Goal: Information Seeking & Learning: Learn about a topic

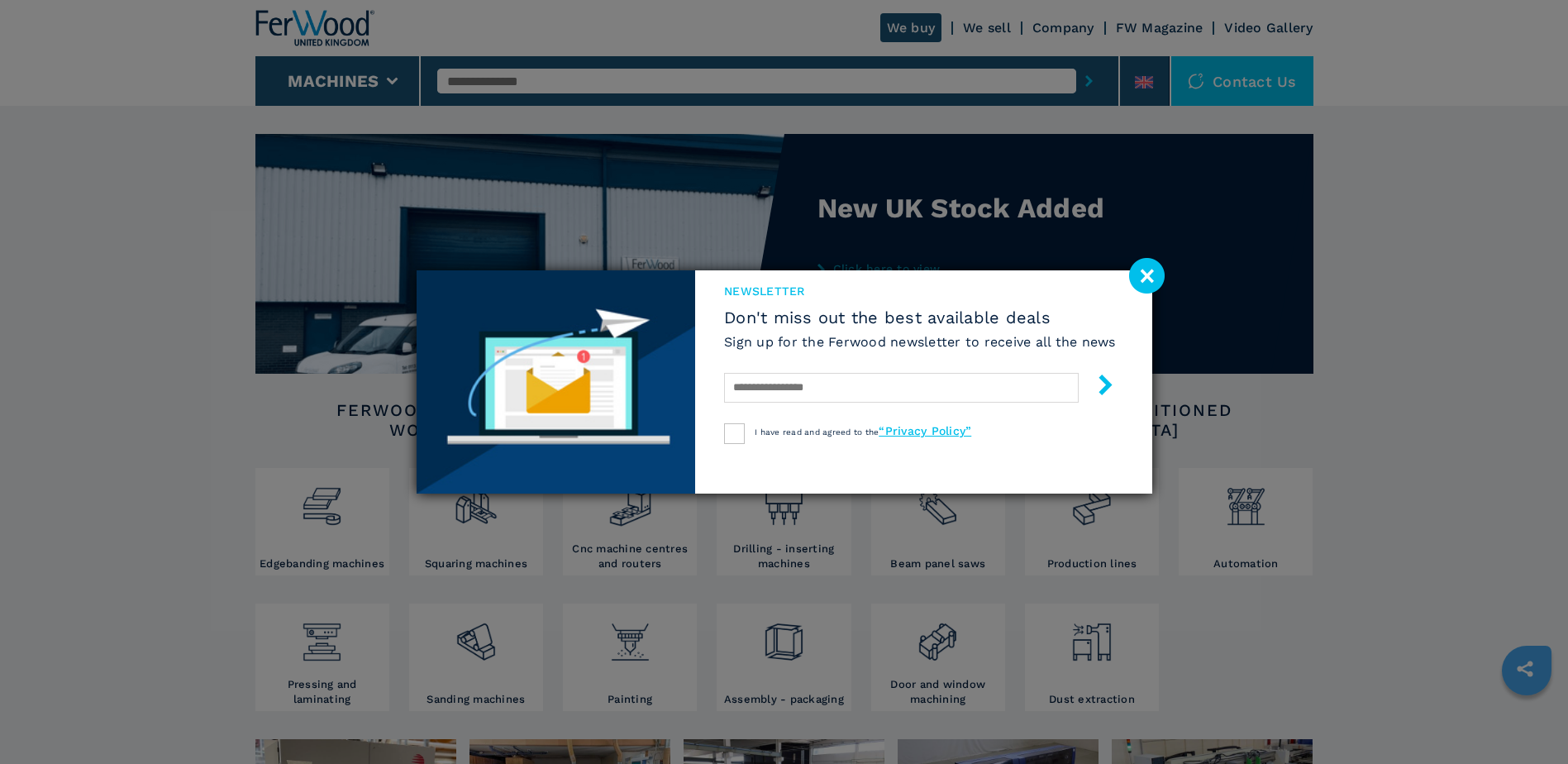
click at [1147, 279] on image at bounding box center [1147, 276] width 36 height 36
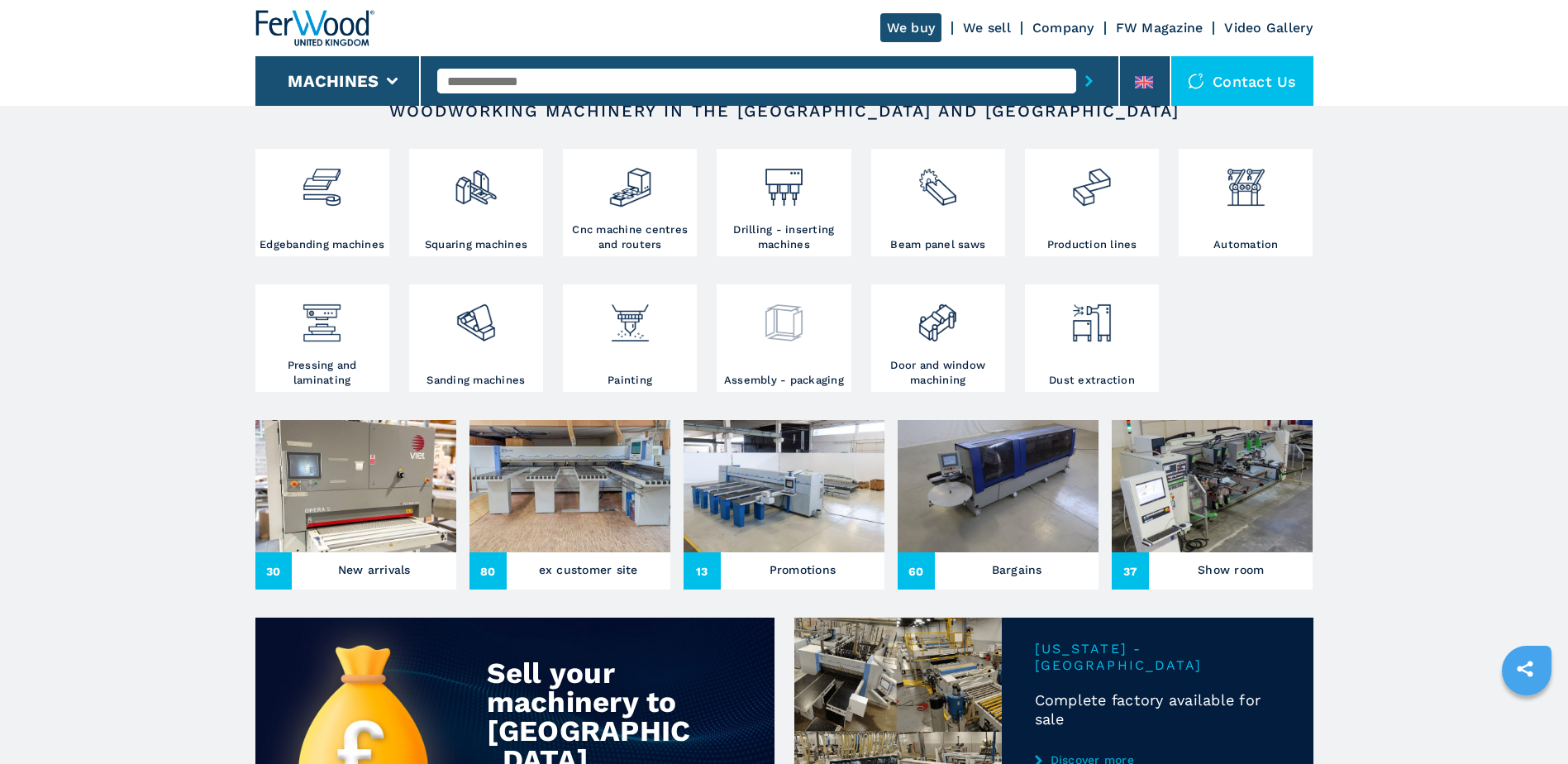
scroll to position [166, 0]
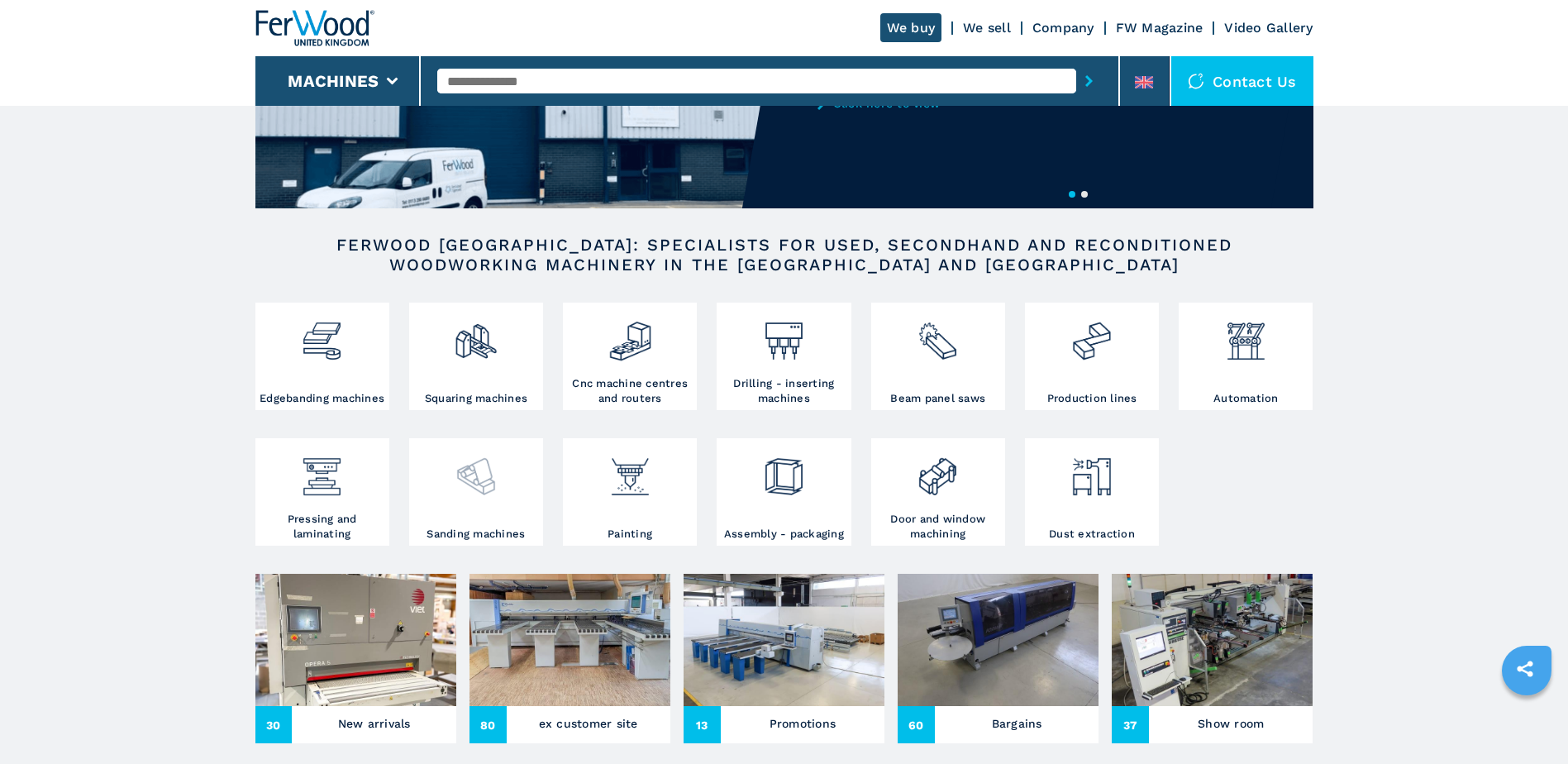
drag, startPoint x: 426, startPoint y: 475, endPoint x: 438, endPoint y: 479, distance: 12.6
click at [426, 475] on div at bounding box center [475, 470] width 125 height 56
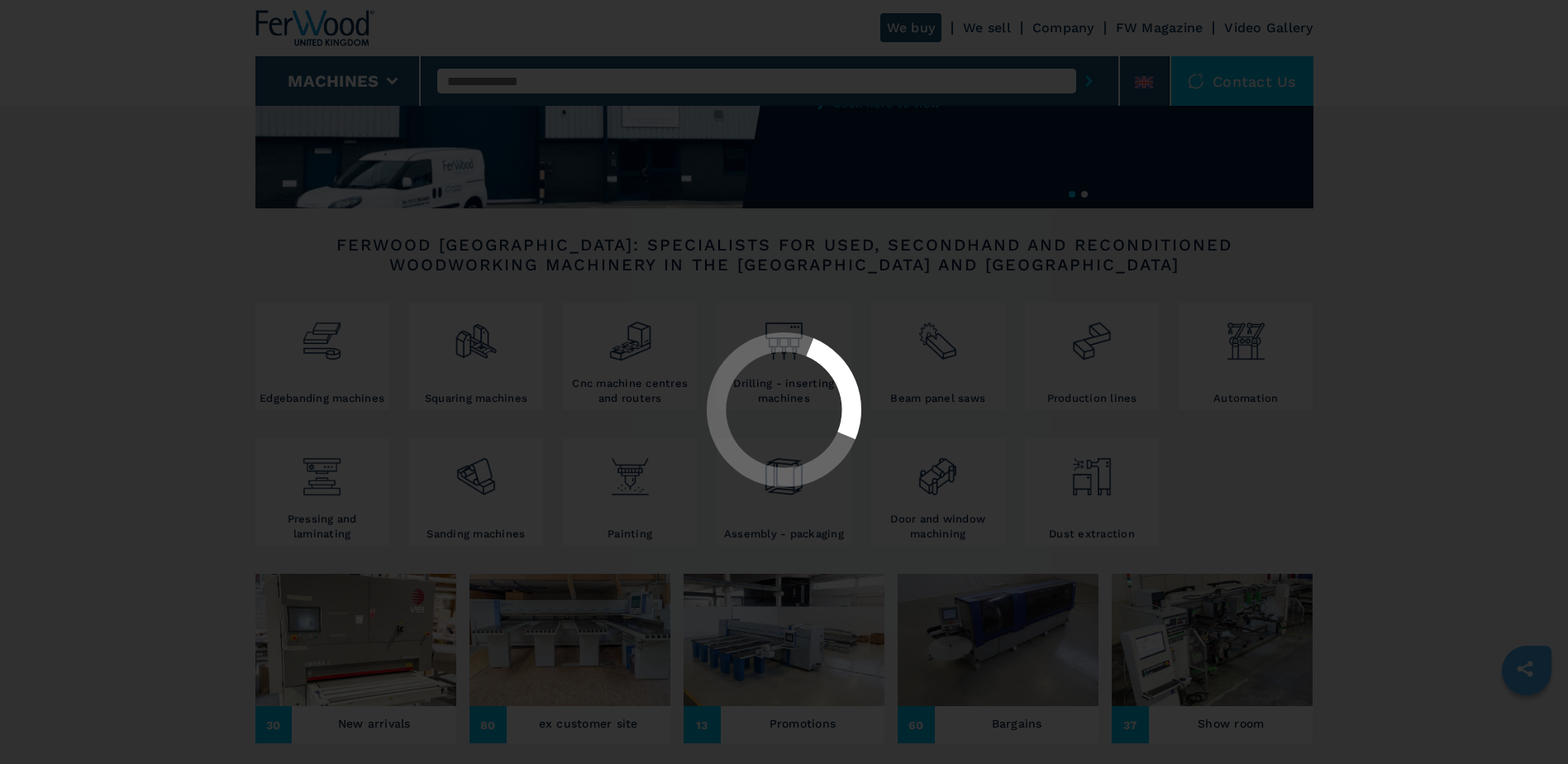
select select "**********"
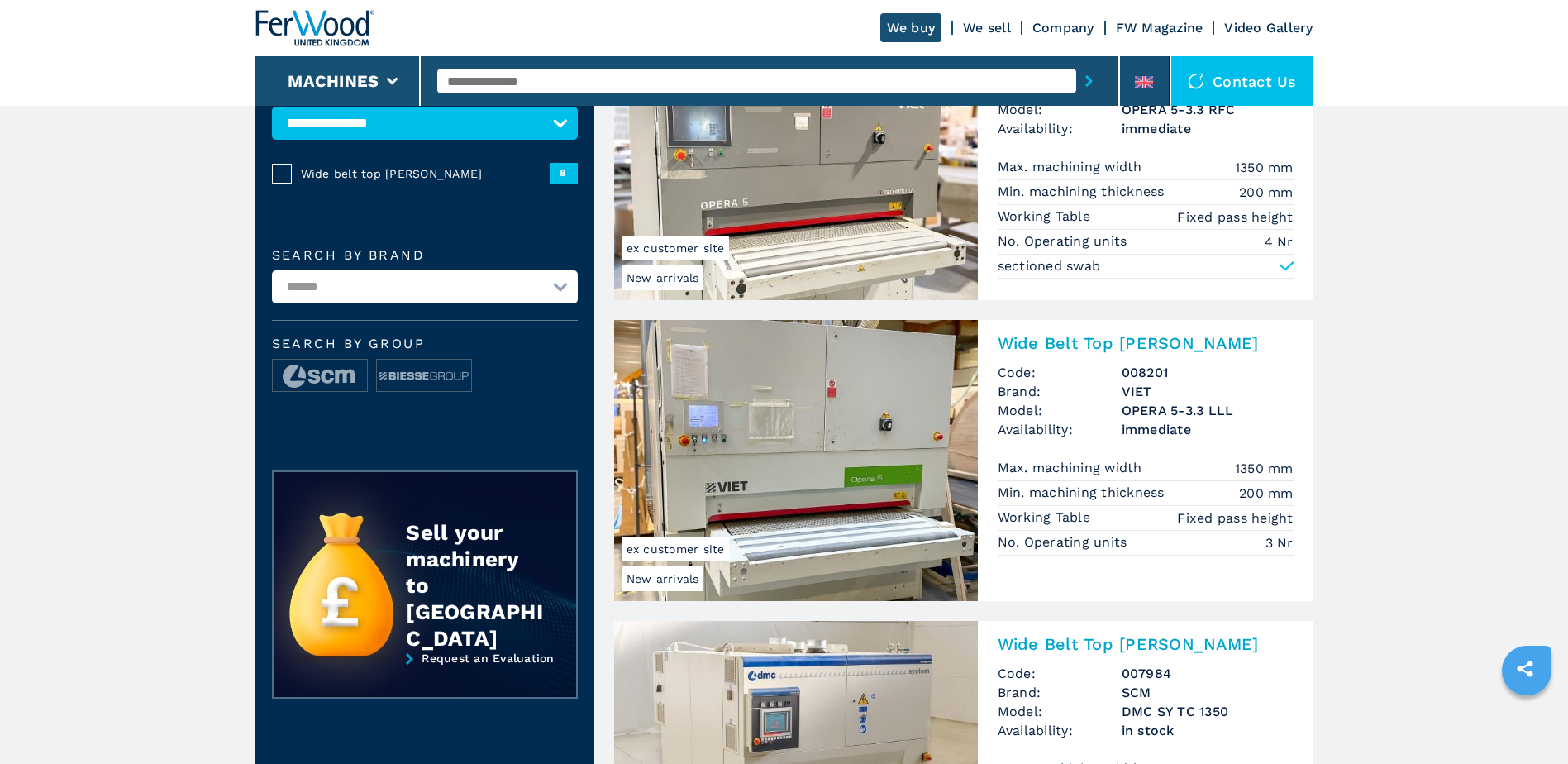
scroll to position [248, 0]
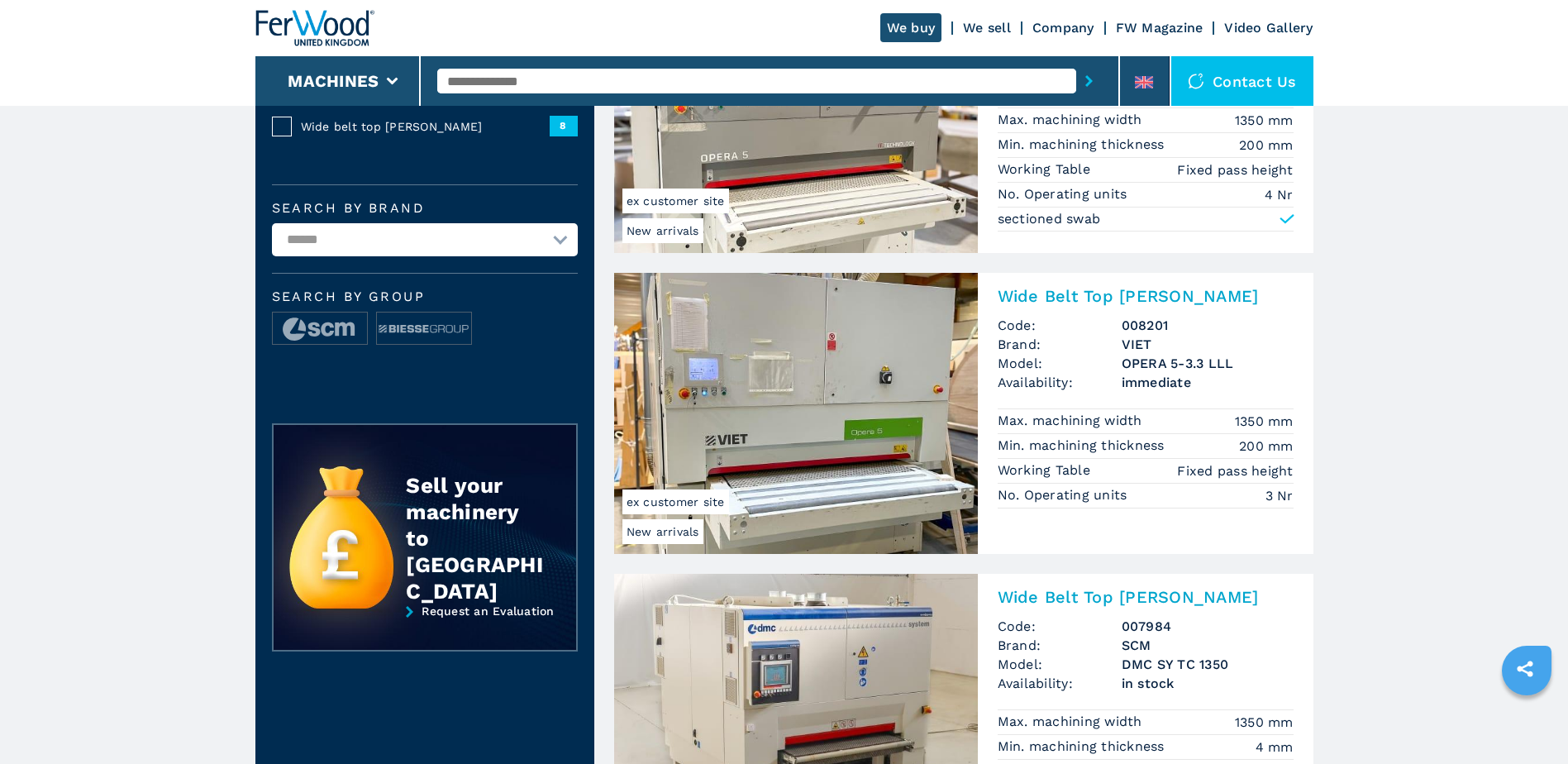
click at [814, 357] on img at bounding box center [796, 413] width 364 height 281
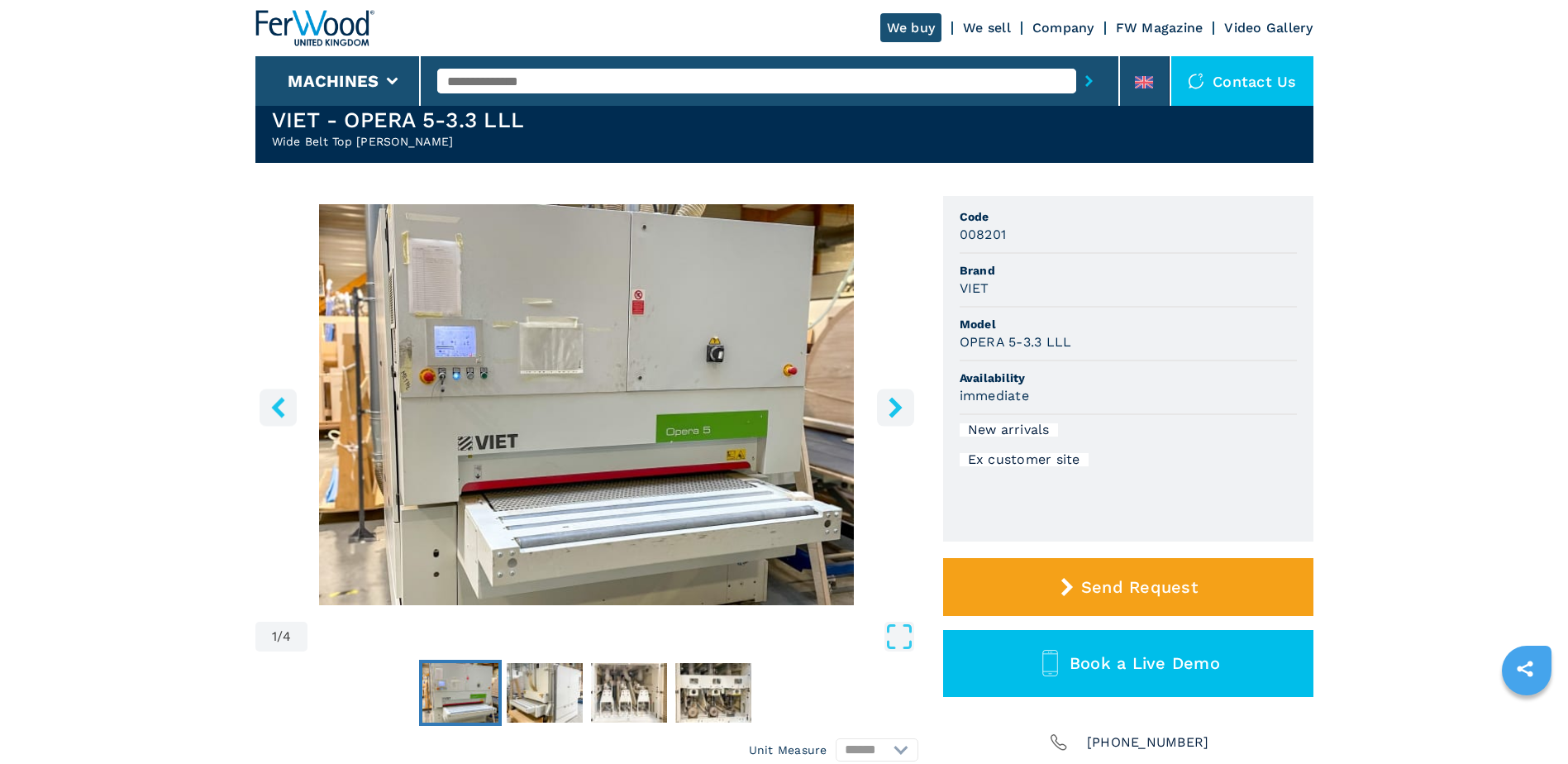
scroll to position [82, 0]
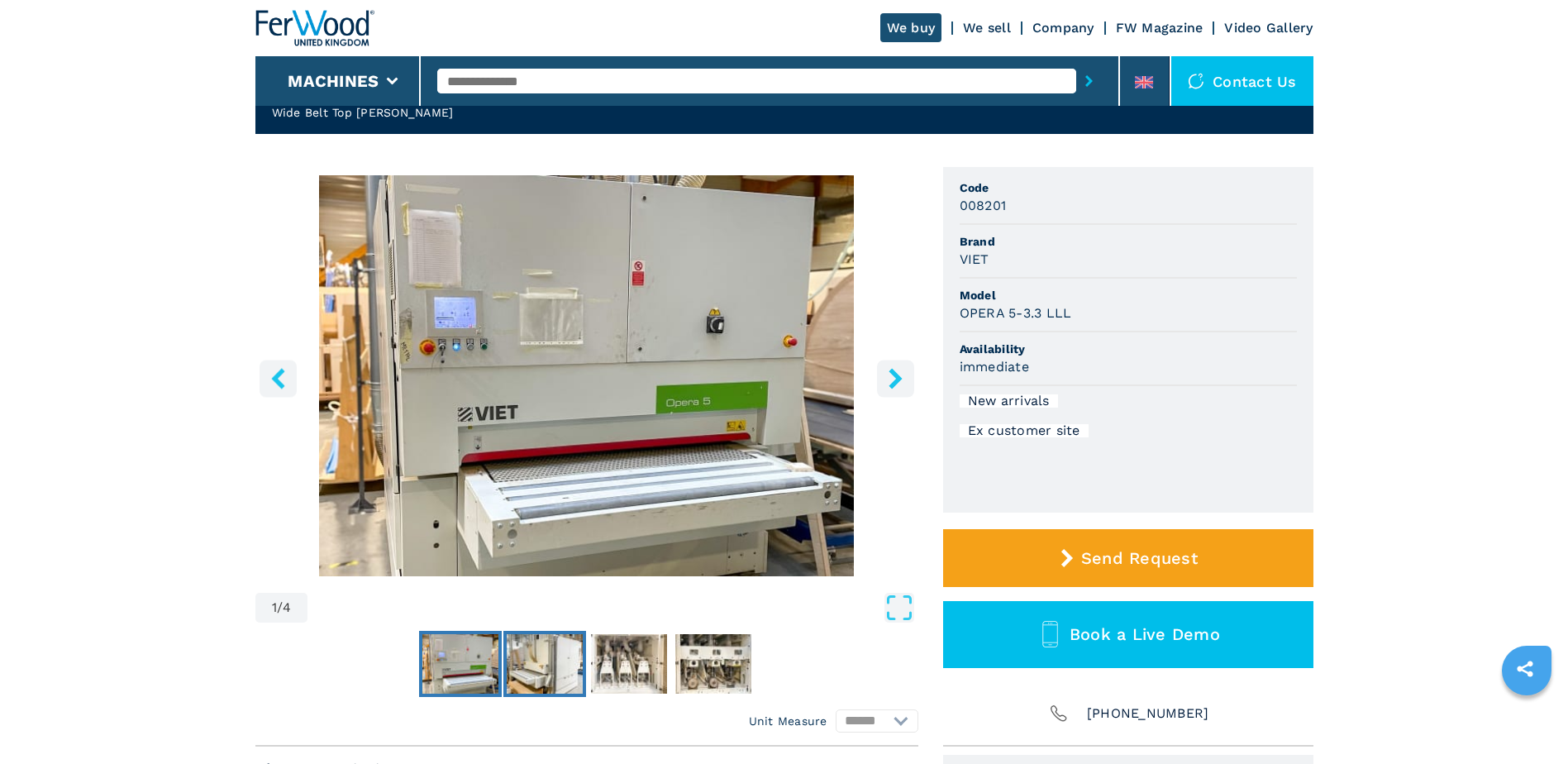
click at [548, 659] on img "Go to Slide 2" at bounding box center [544, 663] width 76 height 60
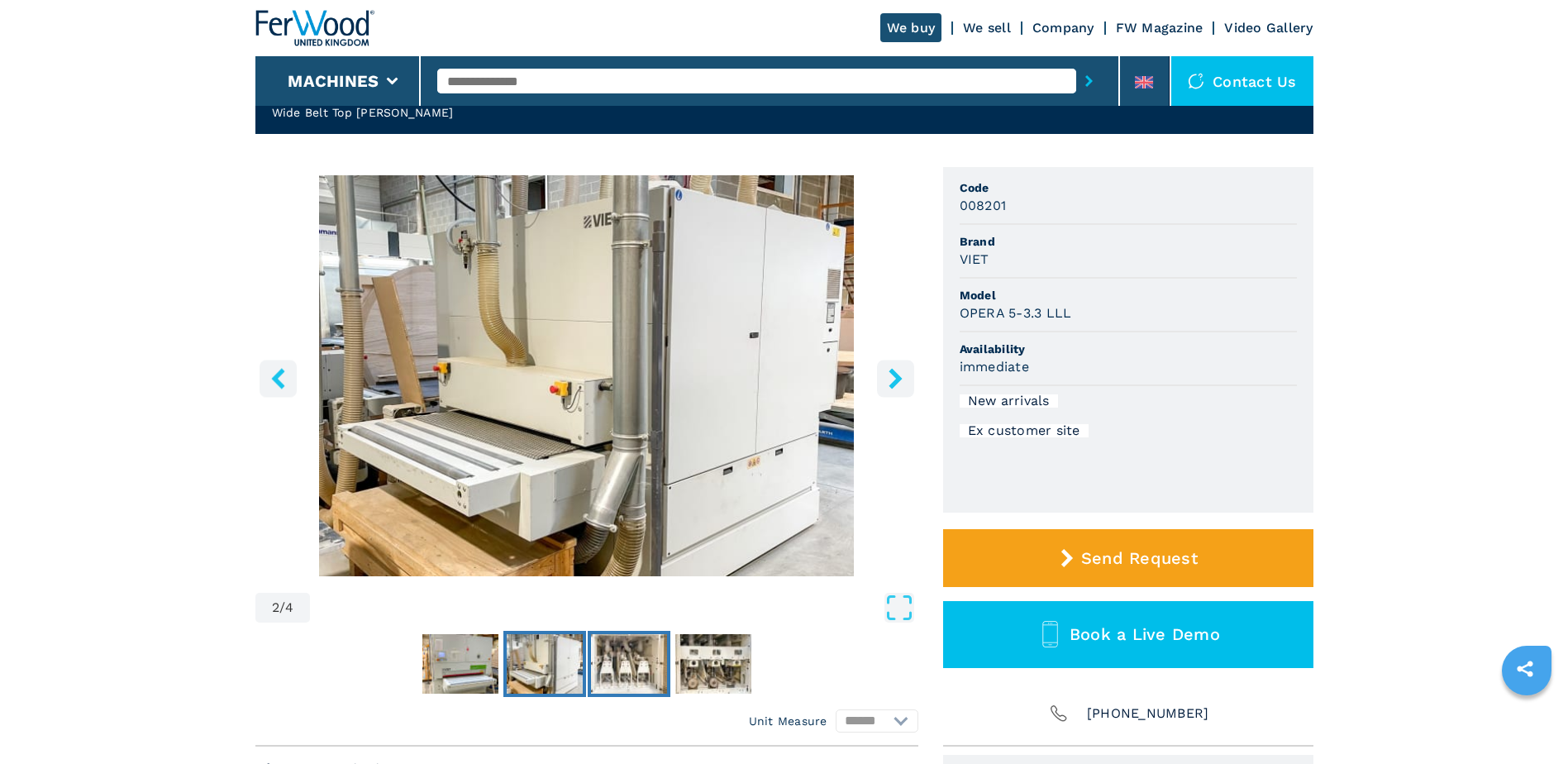
click at [617, 661] on img "Go to Slide 3" at bounding box center [628, 663] width 76 height 60
click at [647, 675] on img "Go to Slide 3" at bounding box center [628, 663] width 76 height 60
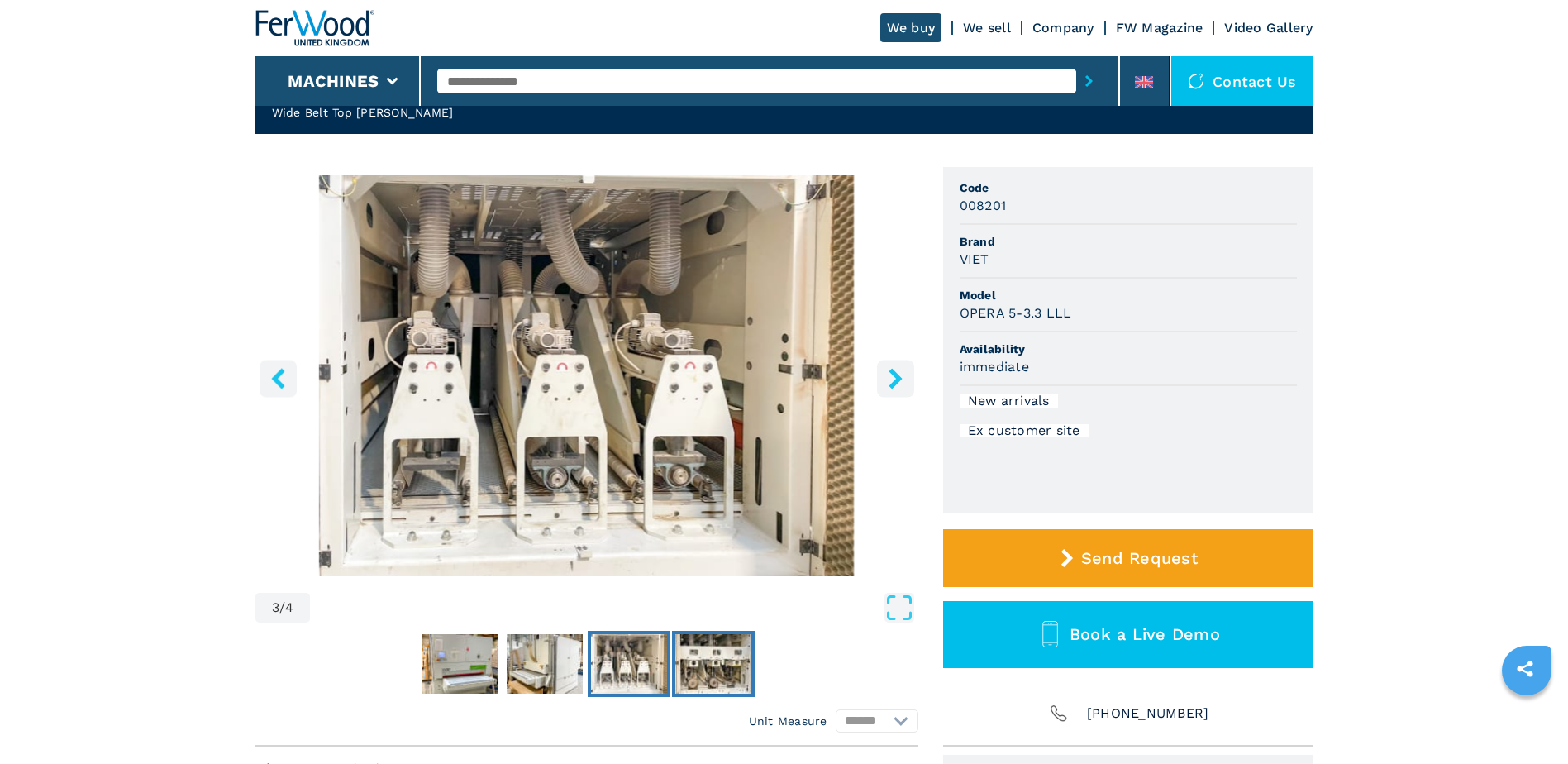
click at [713, 662] on img "Go to Slide 4" at bounding box center [713, 663] width 76 height 60
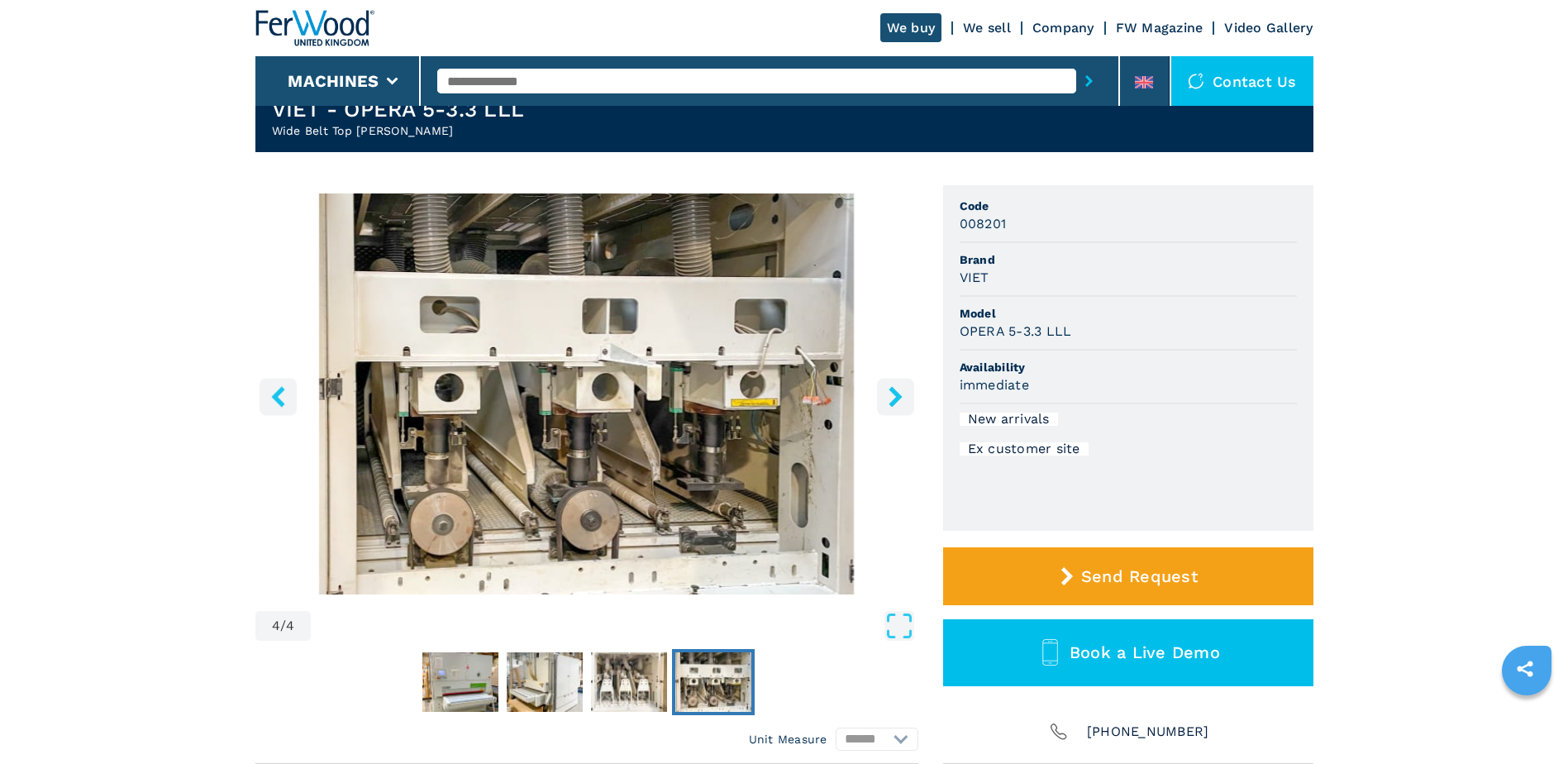
scroll to position [0, 0]
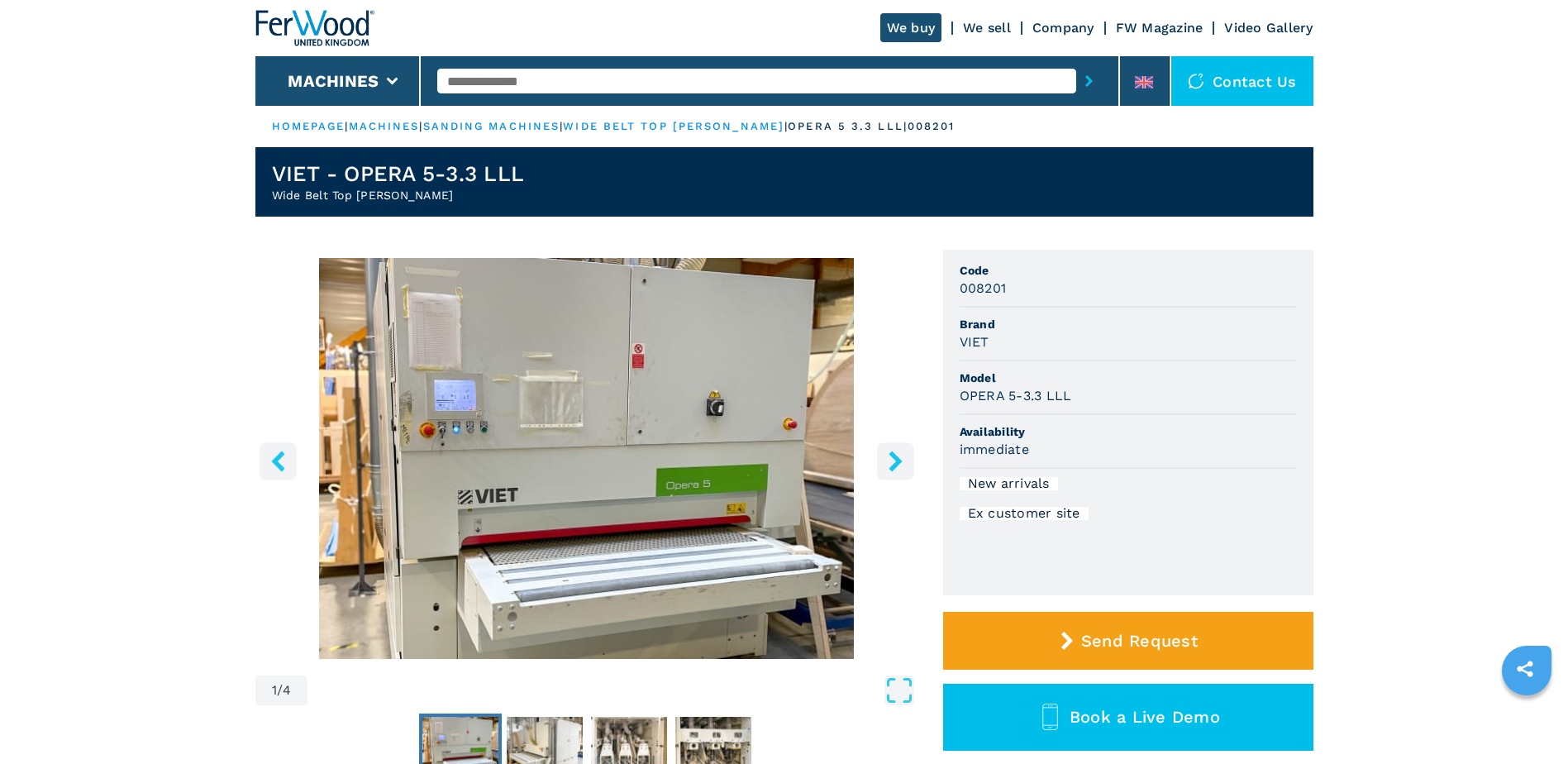
select select "**********"
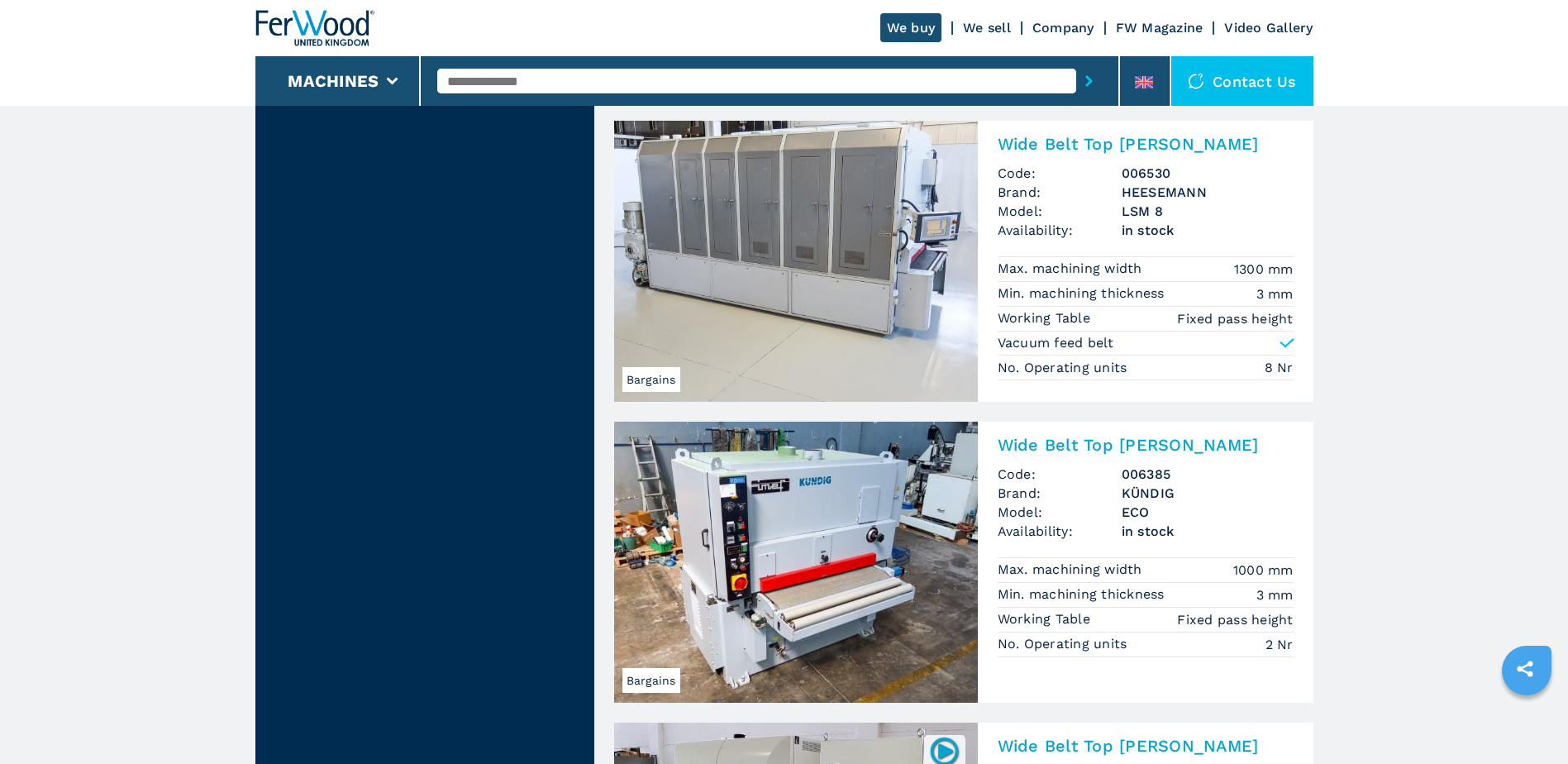
scroll to position [1819, 0]
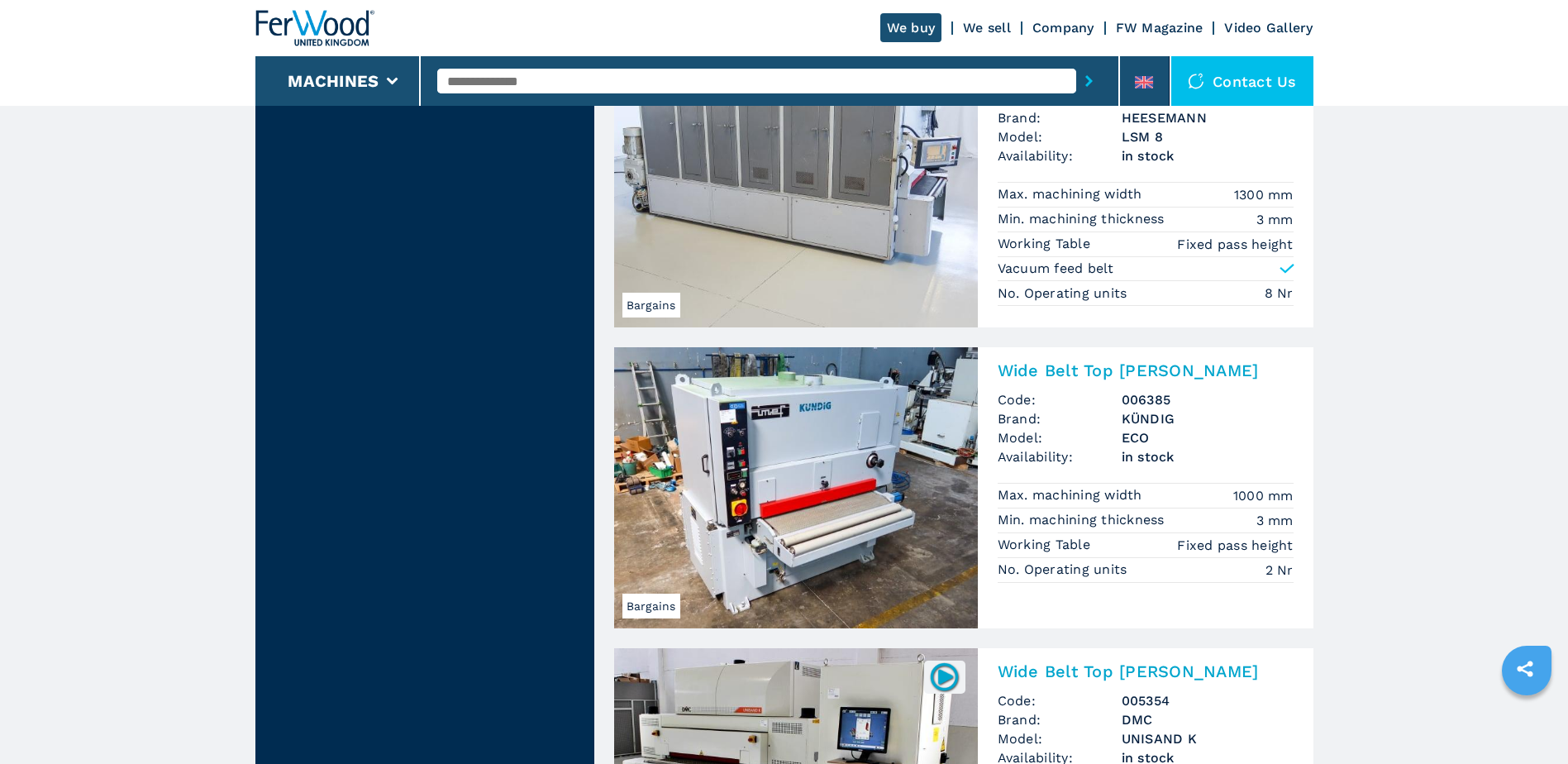
click at [1050, 370] on h2 "Wide Belt Top [PERSON_NAME]" at bounding box center [1146, 371] width 296 height 20
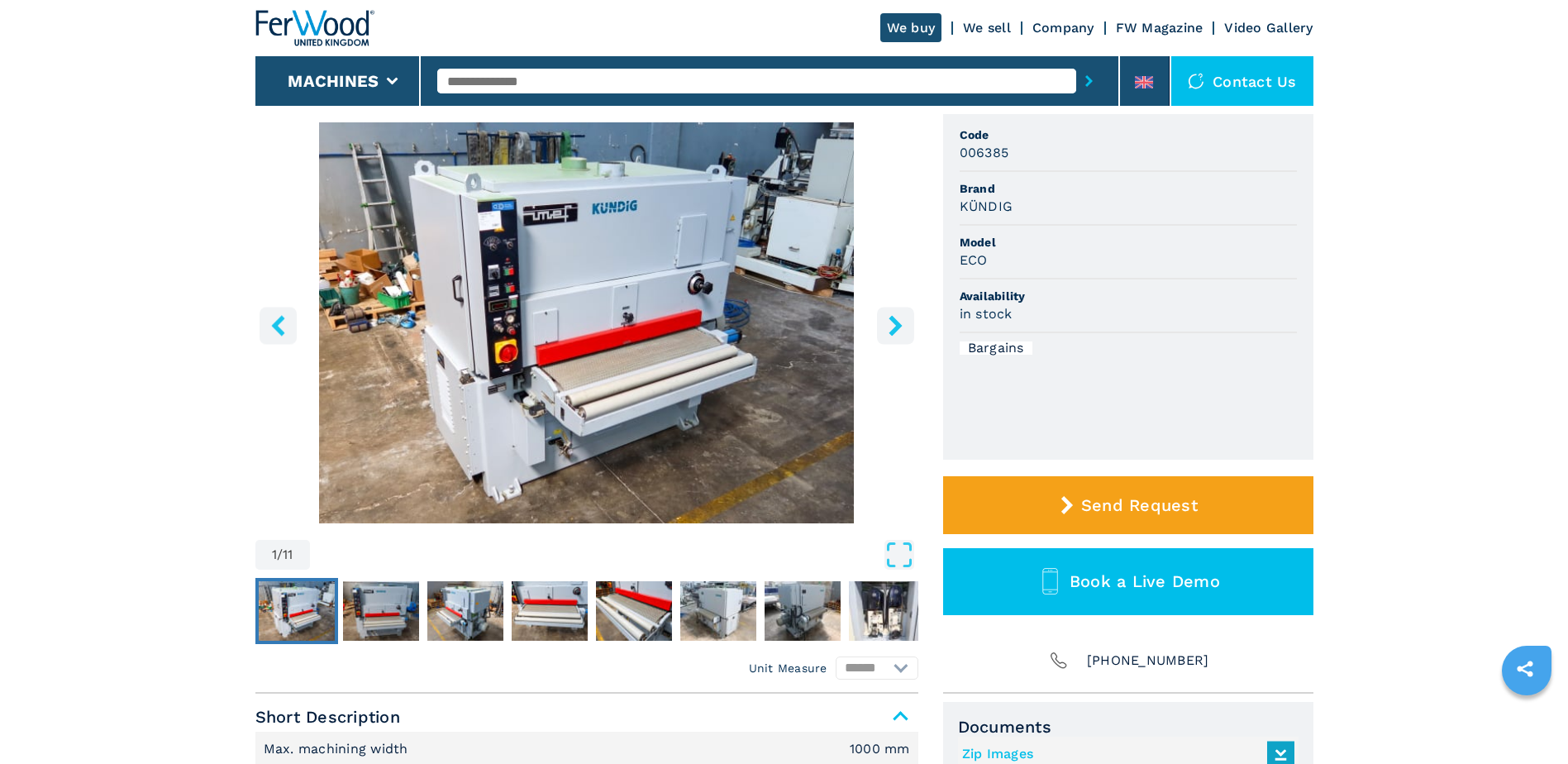
scroll to position [166, 0]
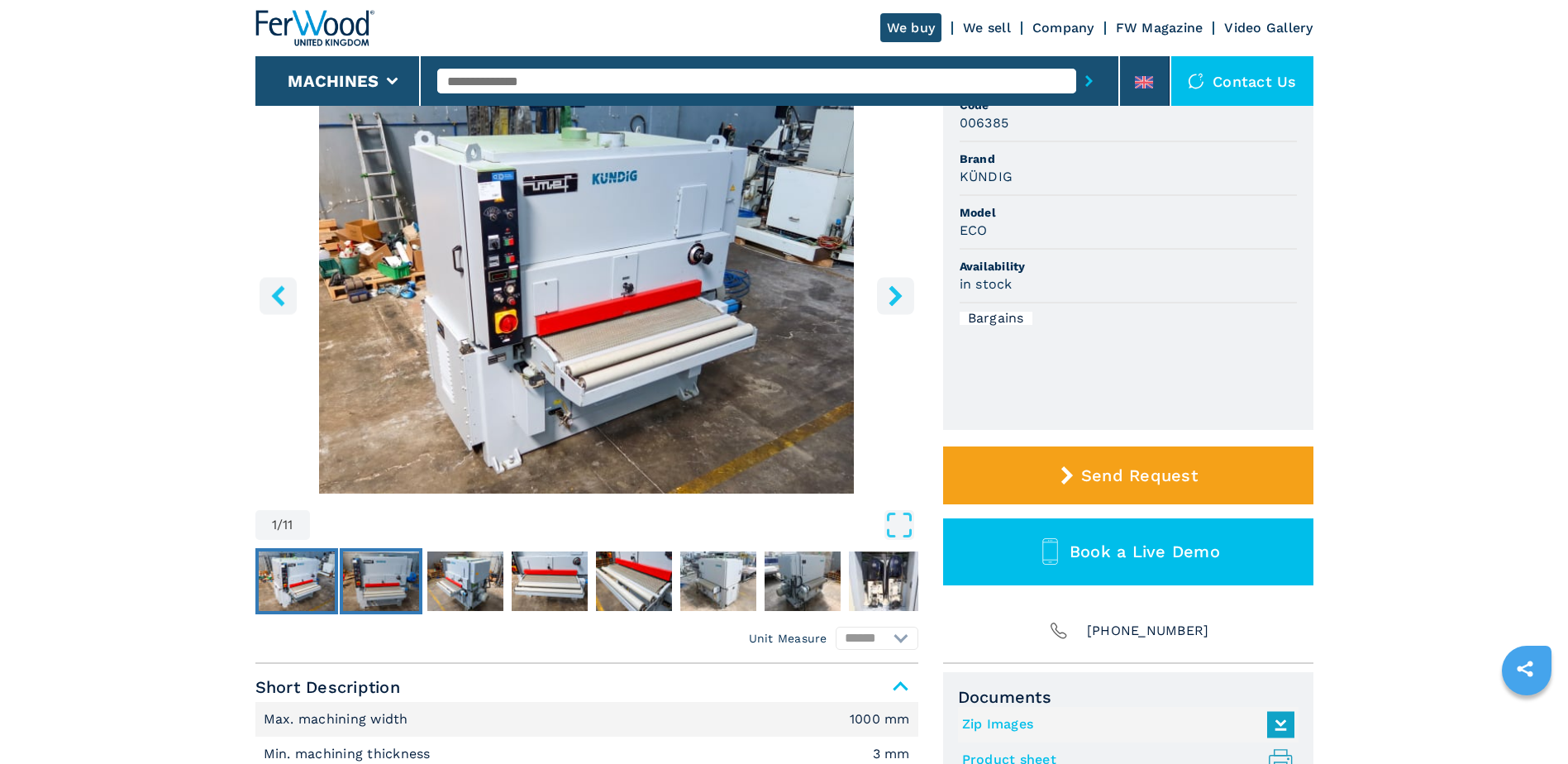
click at [361, 578] on img "Go to Slide 2" at bounding box center [381, 581] width 76 height 60
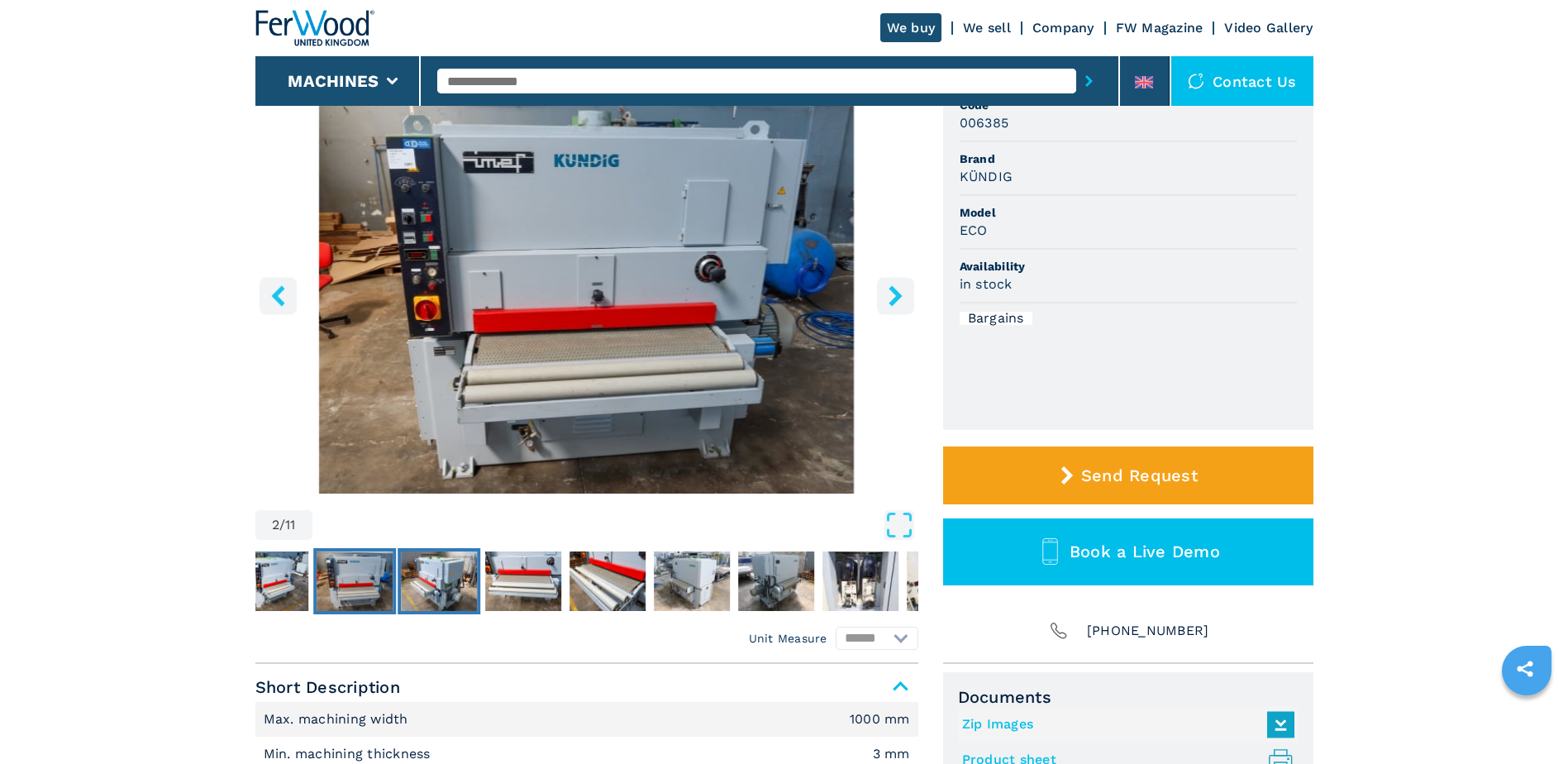
click at [440, 571] on img "Go to Slide 3" at bounding box center [439, 581] width 76 height 60
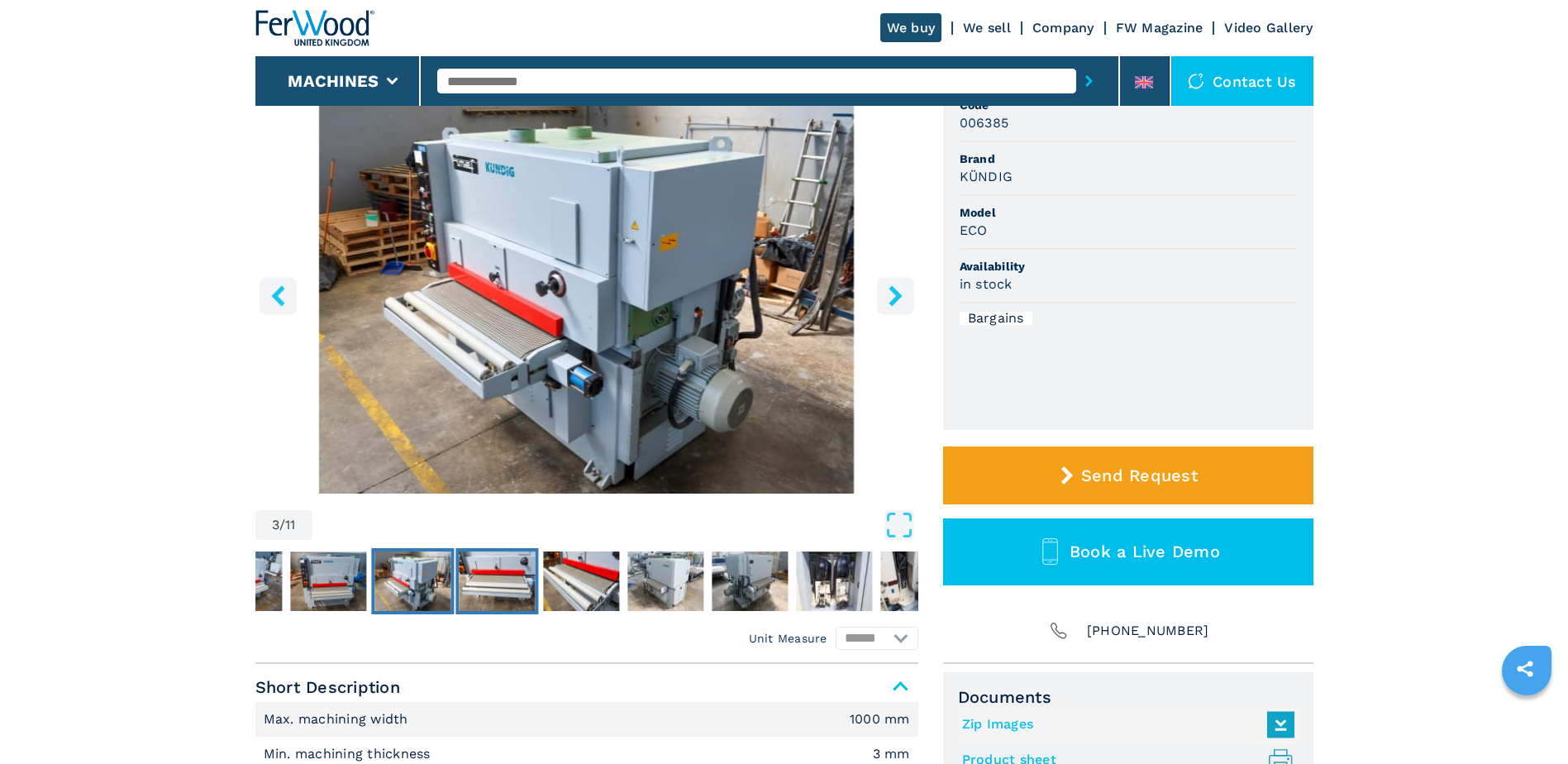
click at [513, 572] on img "Go to Slide 4" at bounding box center [496, 581] width 76 height 60
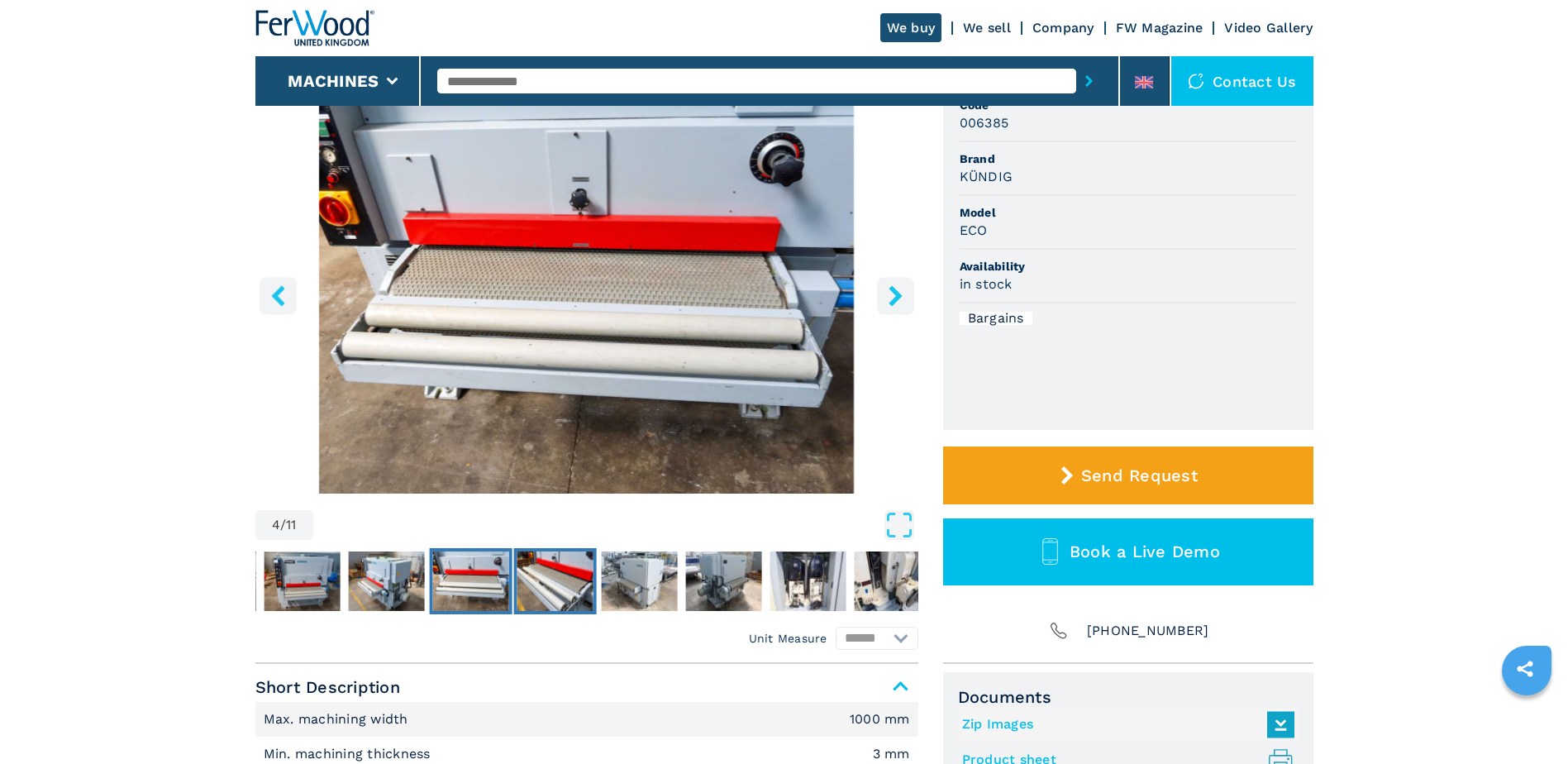
click at [574, 577] on img "Go to Slide 5" at bounding box center [554, 581] width 76 height 60
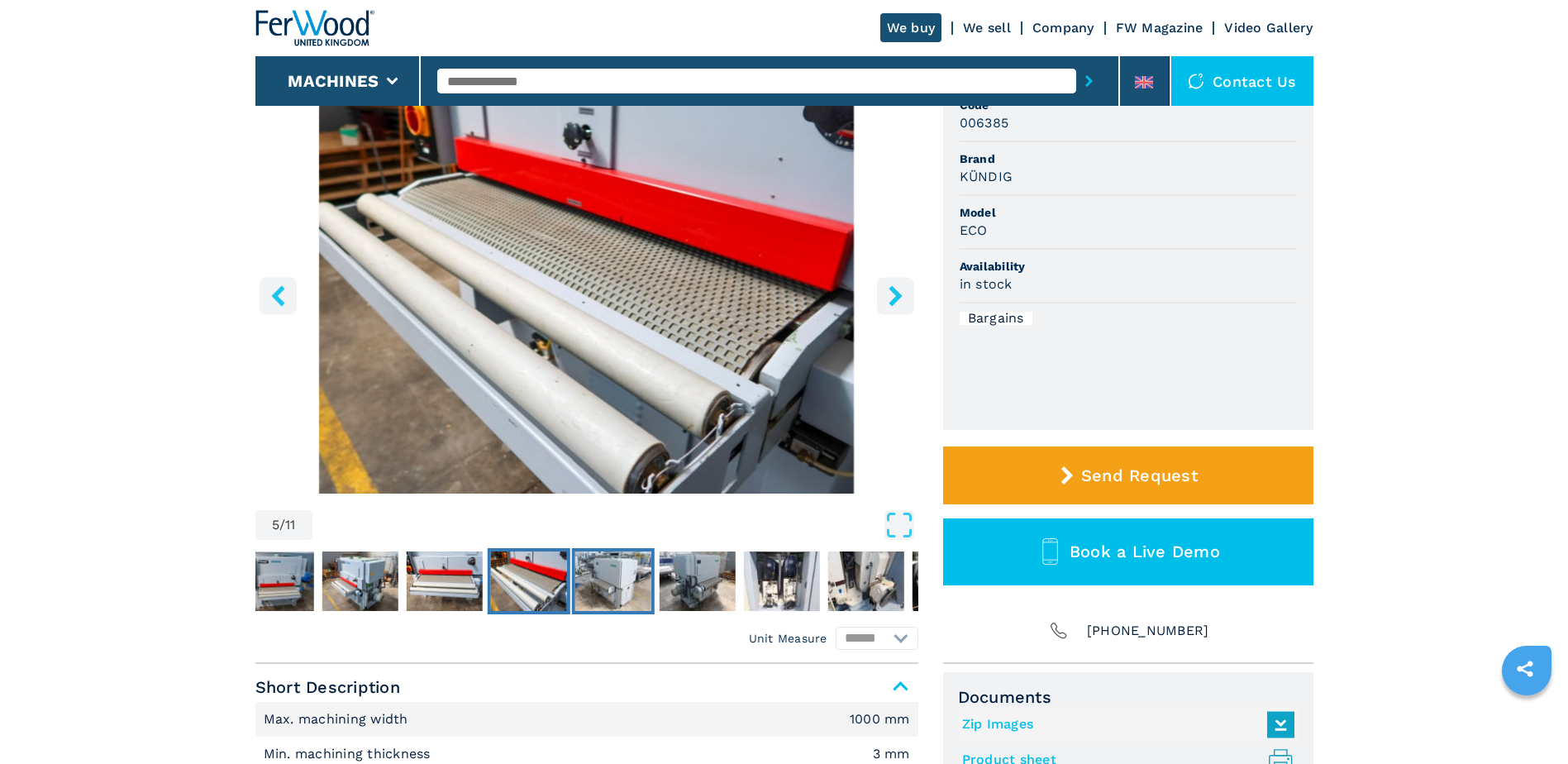
click at [624, 582] on img "Go to Slide 6" at bounding box center [612, 581] width 76 height 60
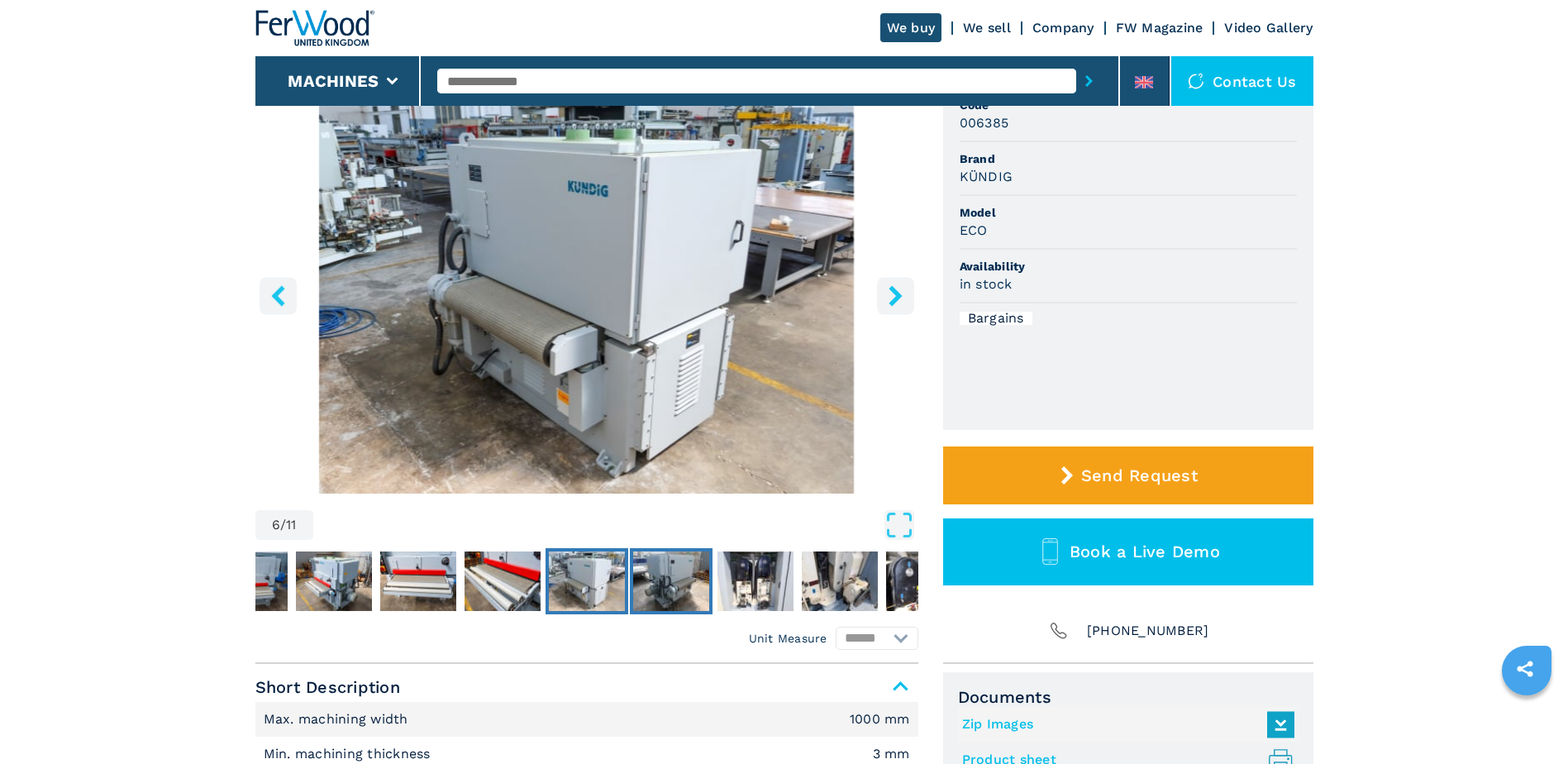
click at [674, 582] on img "Go to Slide 7" at bounding box center [670, 581] width 76 height 60
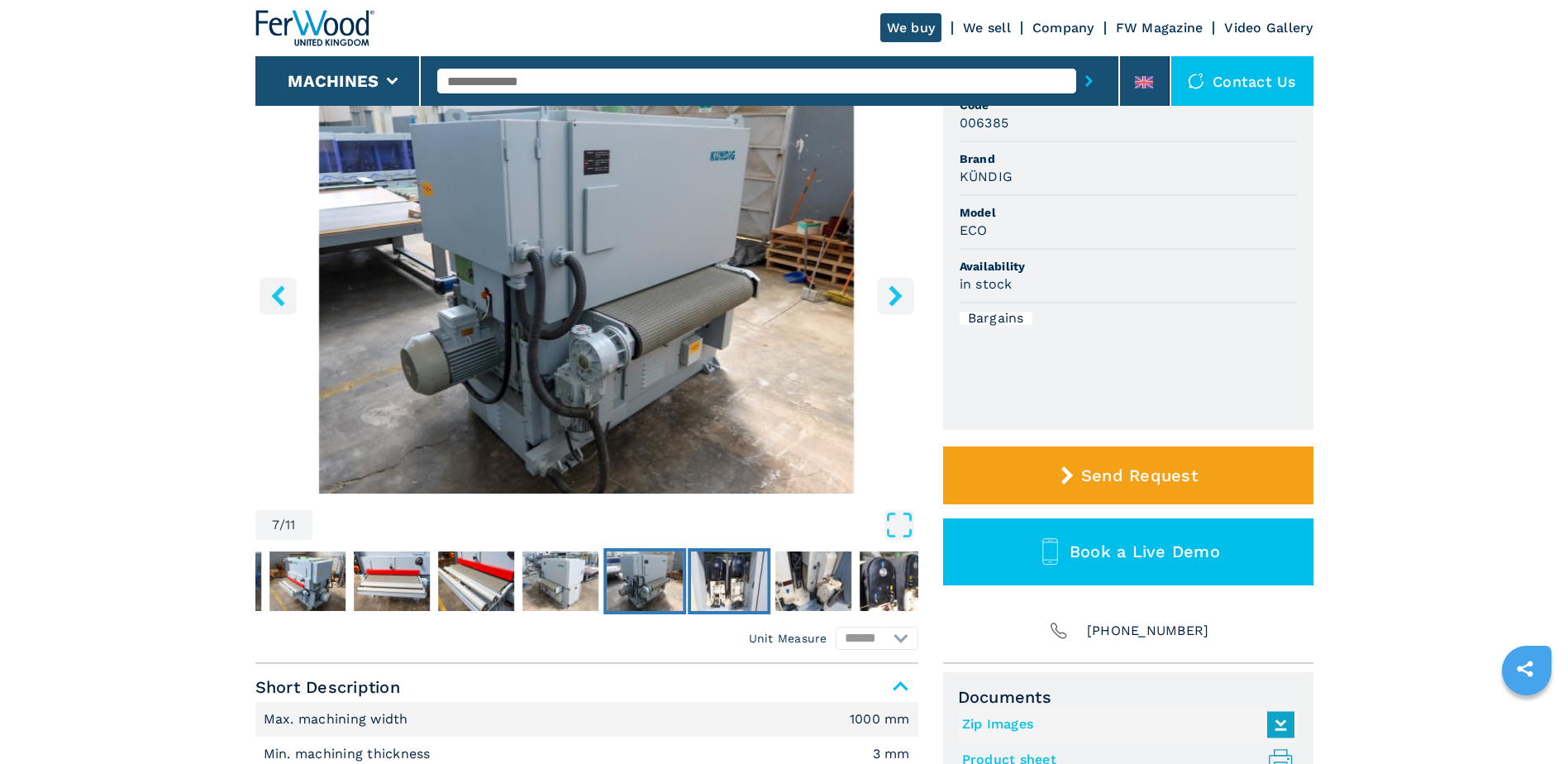
click at [744, 583] on img "Go to Slide 8" at bounding box center [729, 581] width 76 height 60
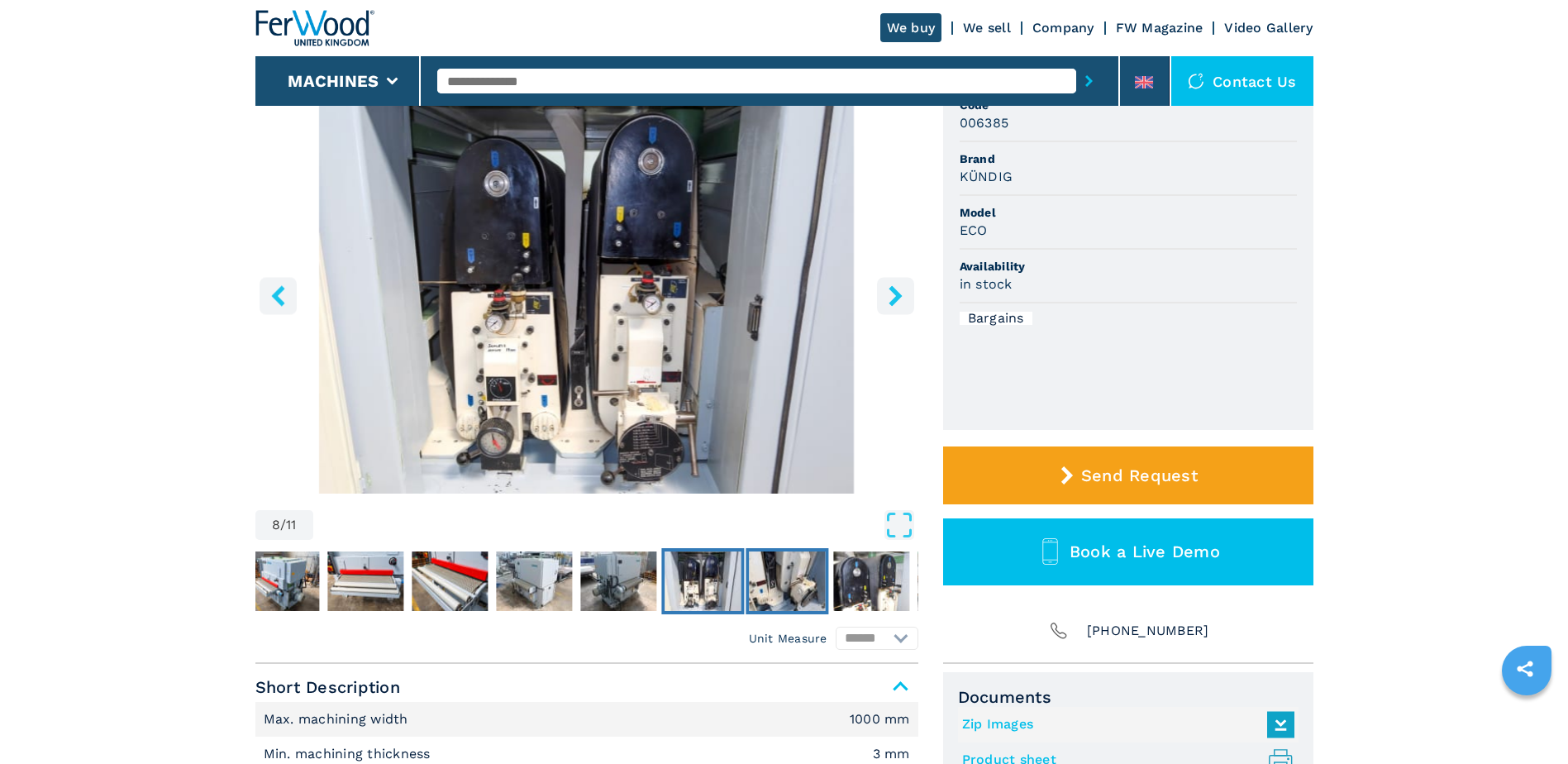
click at [797, 586] on img "Go to Slide 9" at bounding box center [787, 581] width 76 height 60
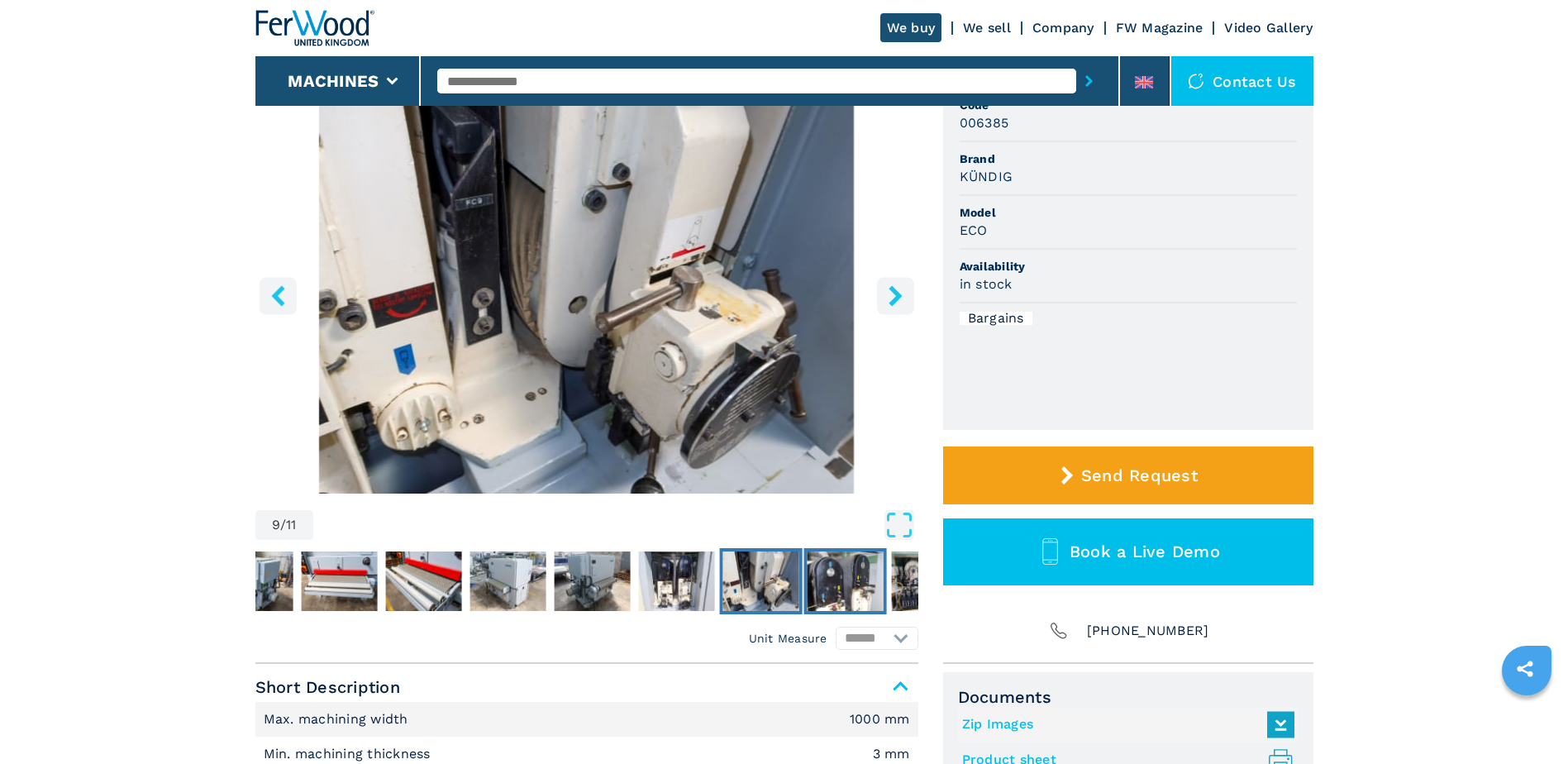
click at [833, 586] on img "Go to Slide 10" at bounding box center [844, 581] width 76 height 60
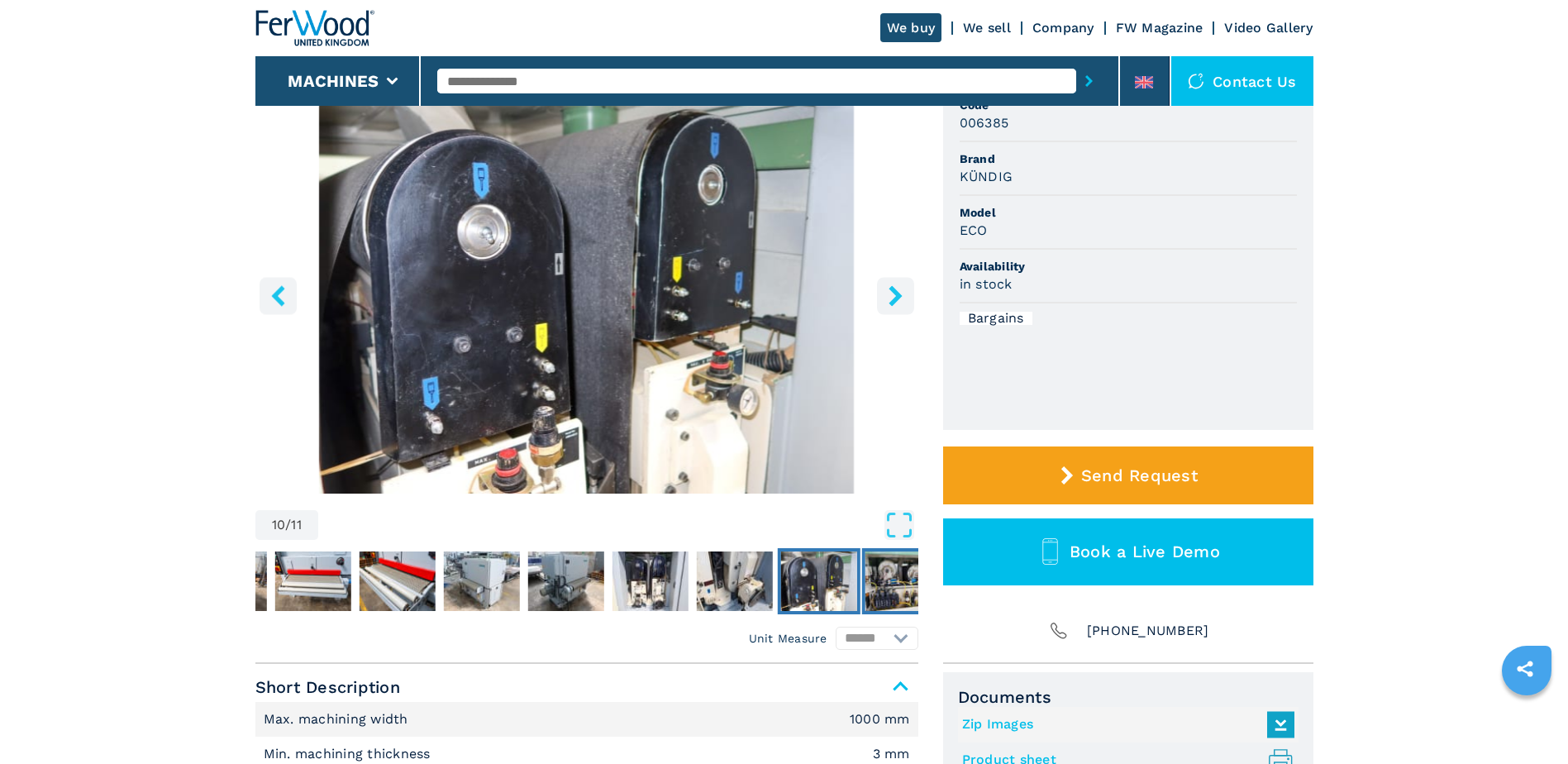
click at [878, 574] on img "Go to Slide 11" at bounding box center [902, 581] width 76 height 60
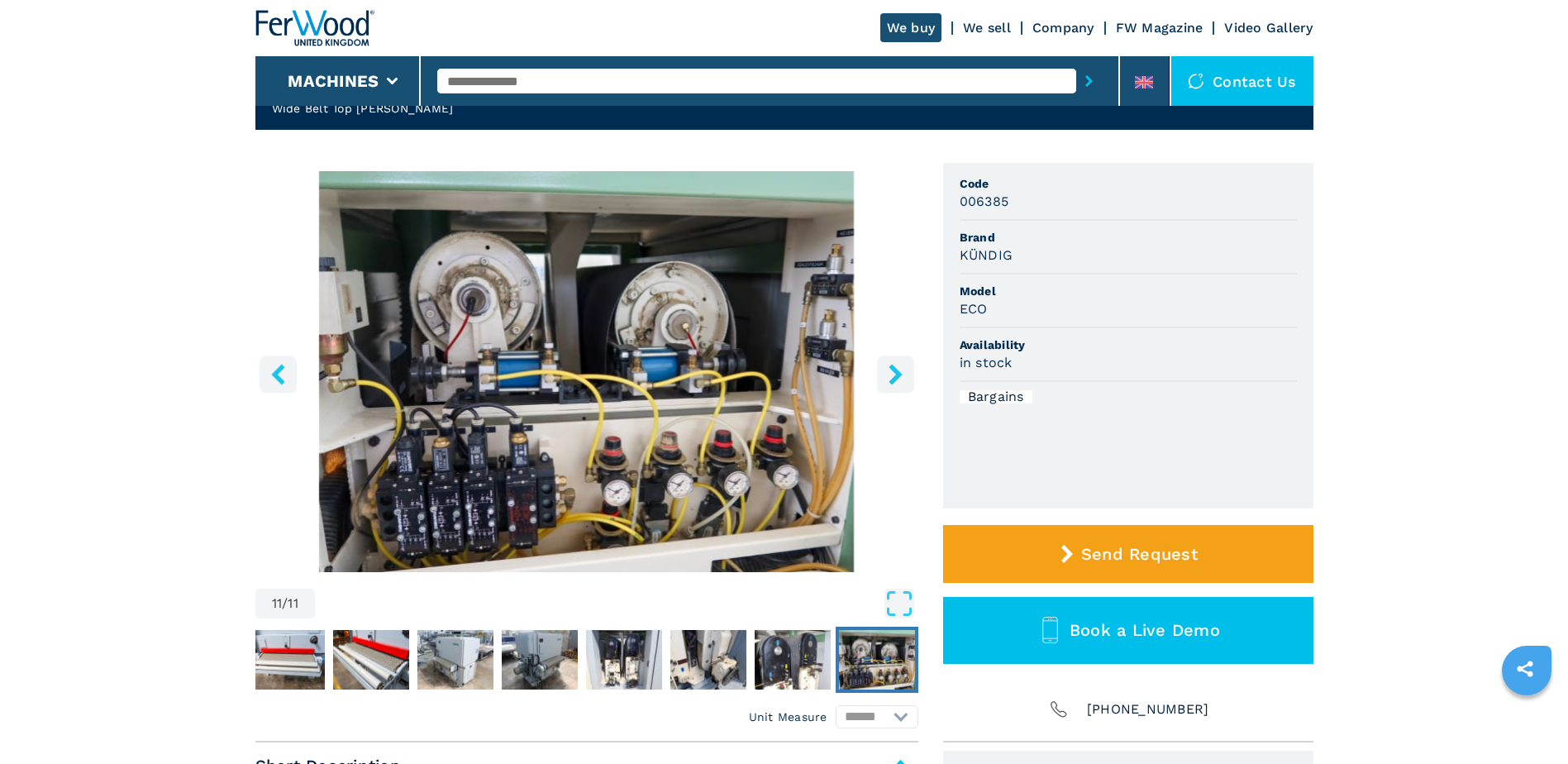
scroll to position [82, 0]
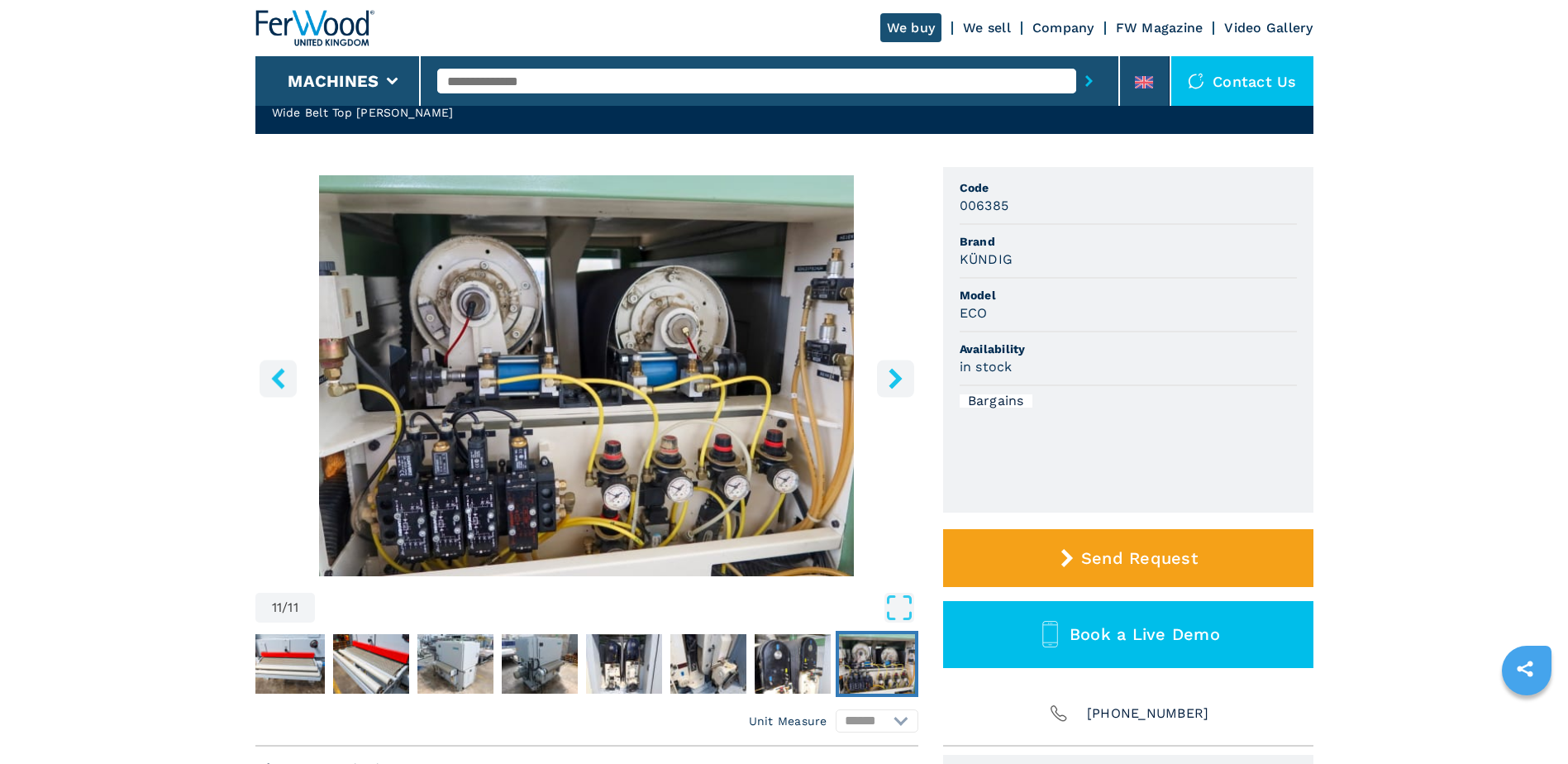
click at [897, 382] on icon "right-button" at bounding box center [895, 378] width 13 height 21
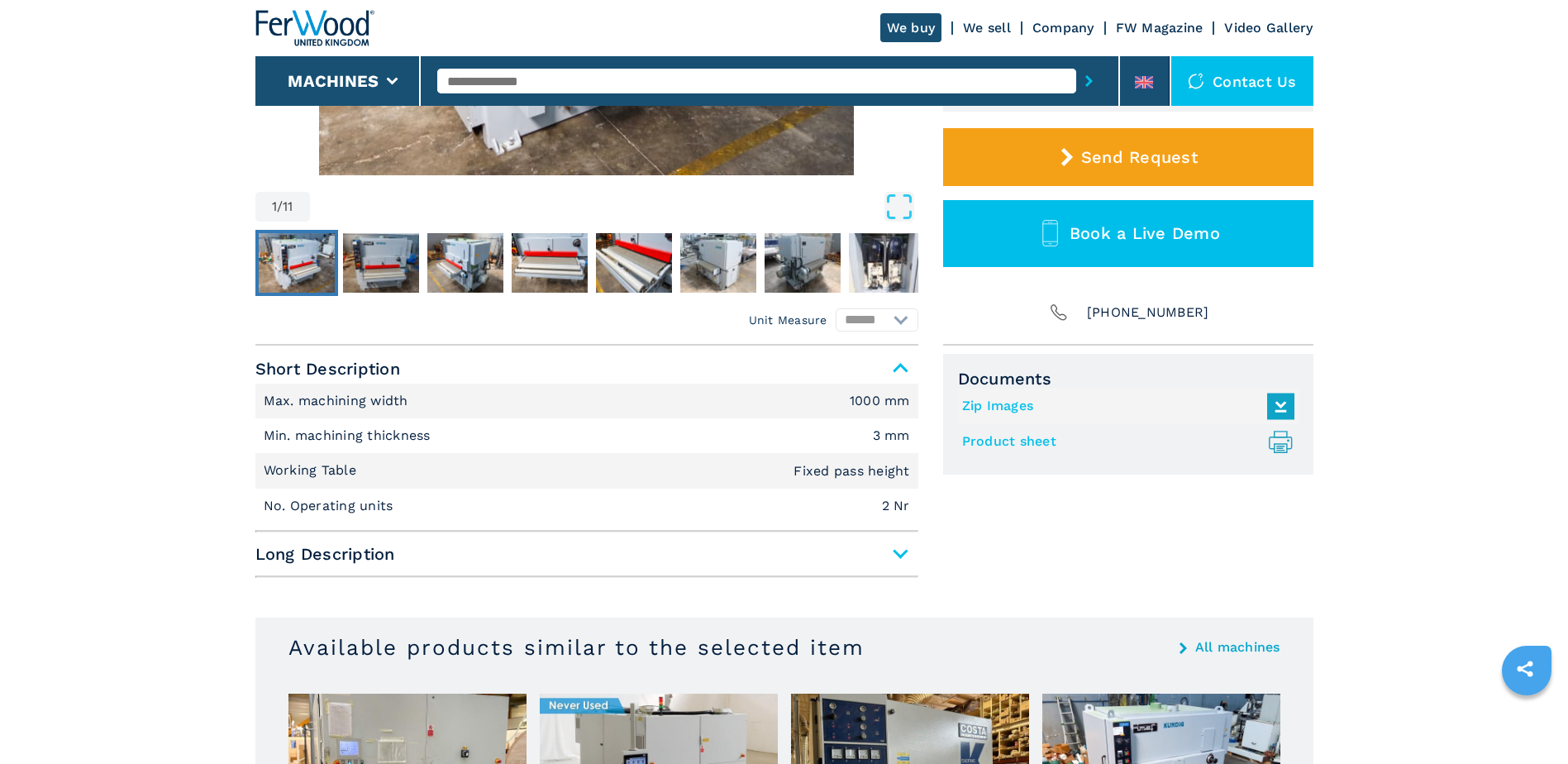
scroll to position [497, 0]
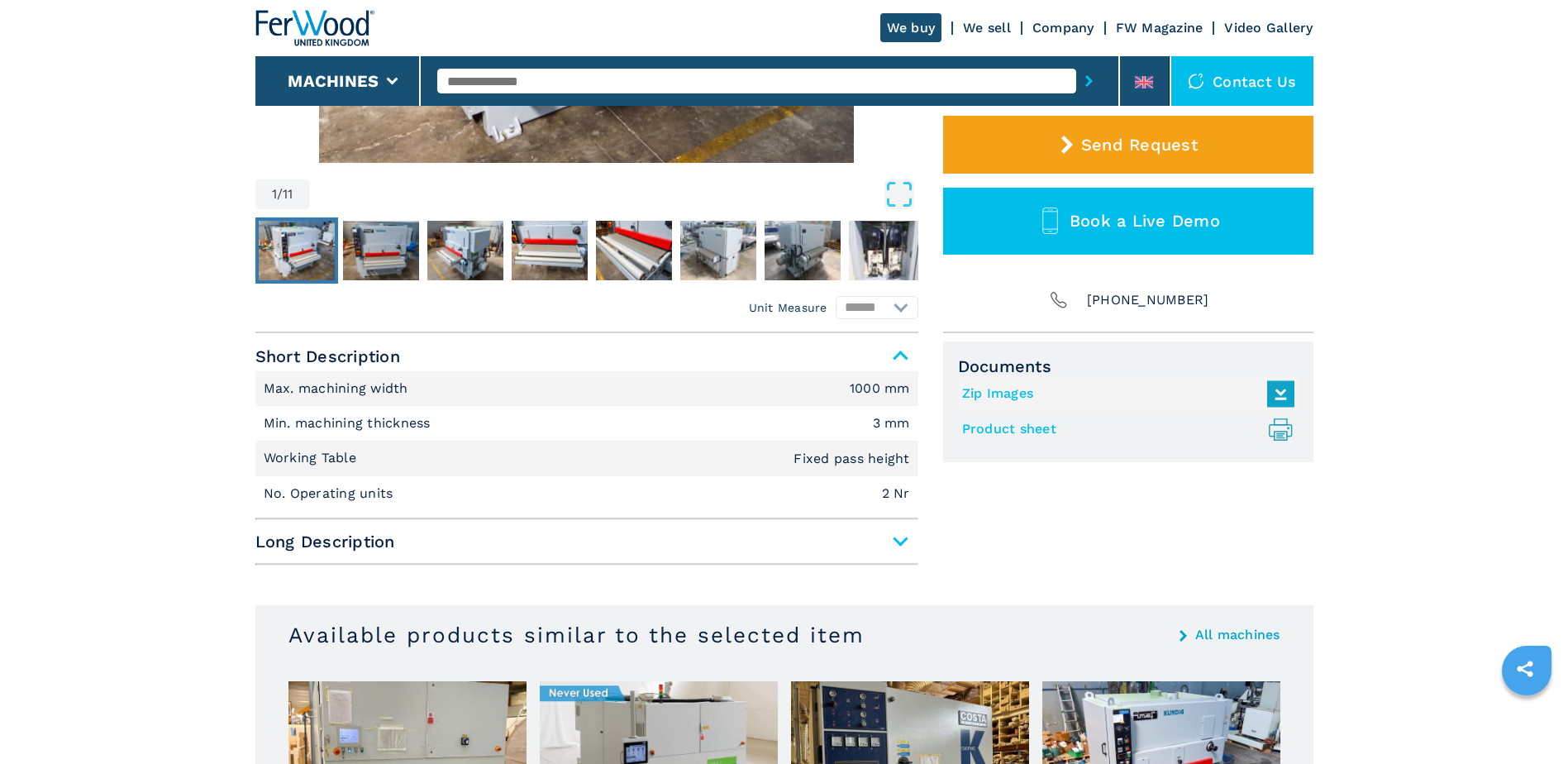
click at [903, 540] on span "Long Description" at bounding box center [587, 541] width 663 height 29
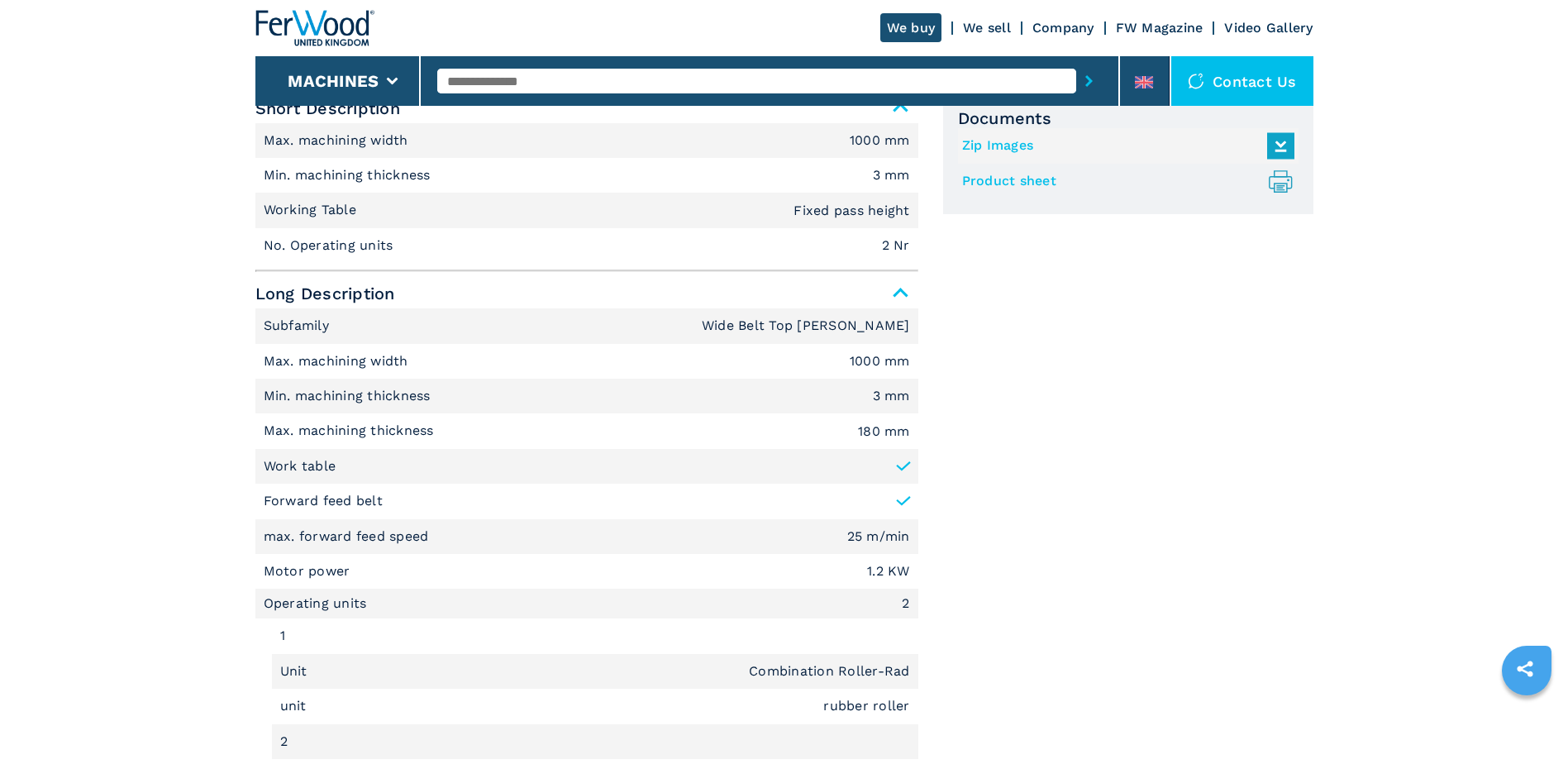
scroll to position [992, 0]
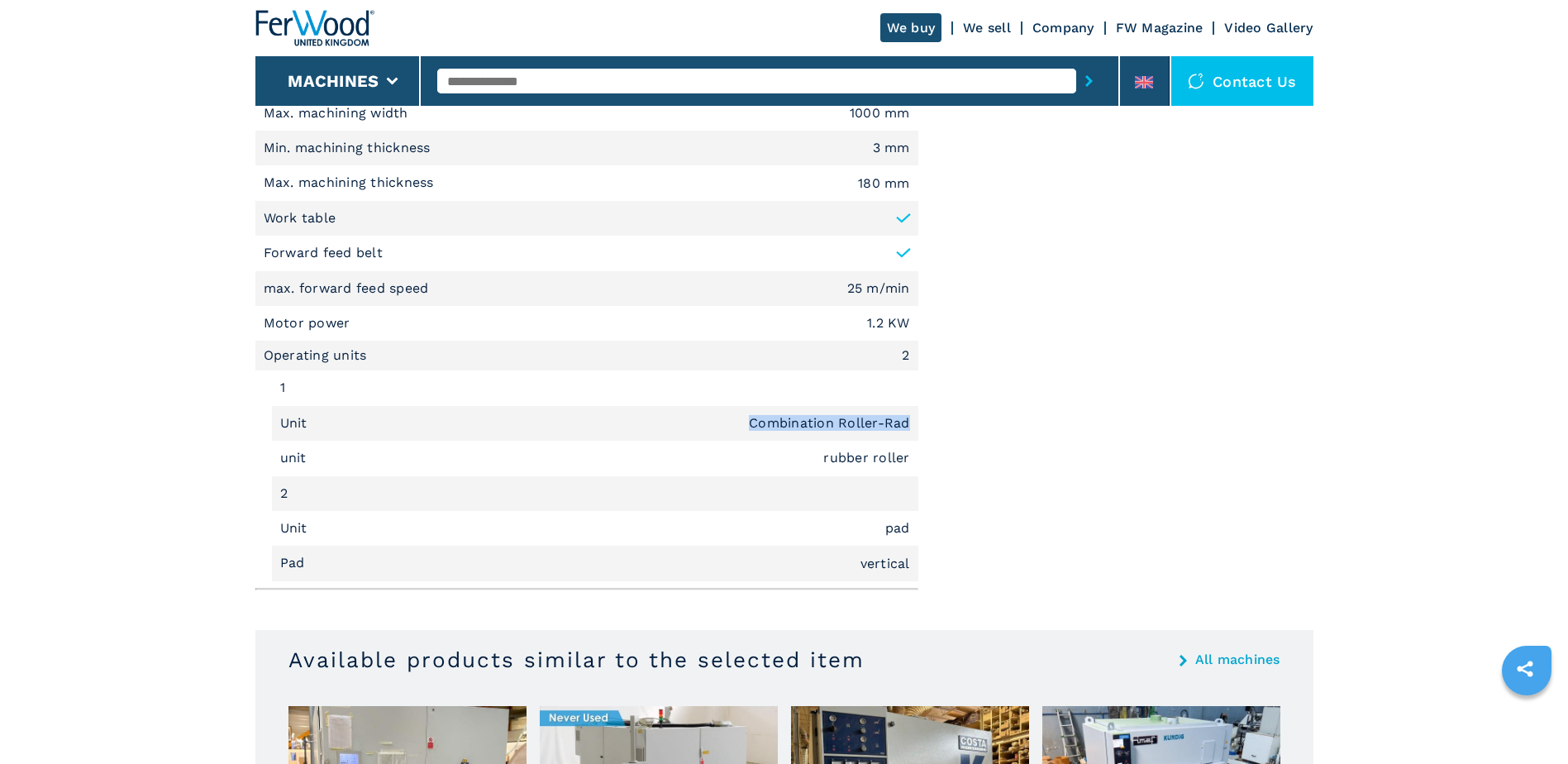
drag, startPoint x: 909, startPoint y: 425, endPoint x: 600, endPoint y: 434, distance: 309.1
click at [600, 434] on li "Unit Combination Roller-Rad" at bounding box center [595, 423] width 647 height 35
click at [972, 445] on div "Documents Zip Images Product sheet .prefix__st0{stroke-linecap:round;stroke-lin…" at bounding box center [1128, 221] width 370 height 752
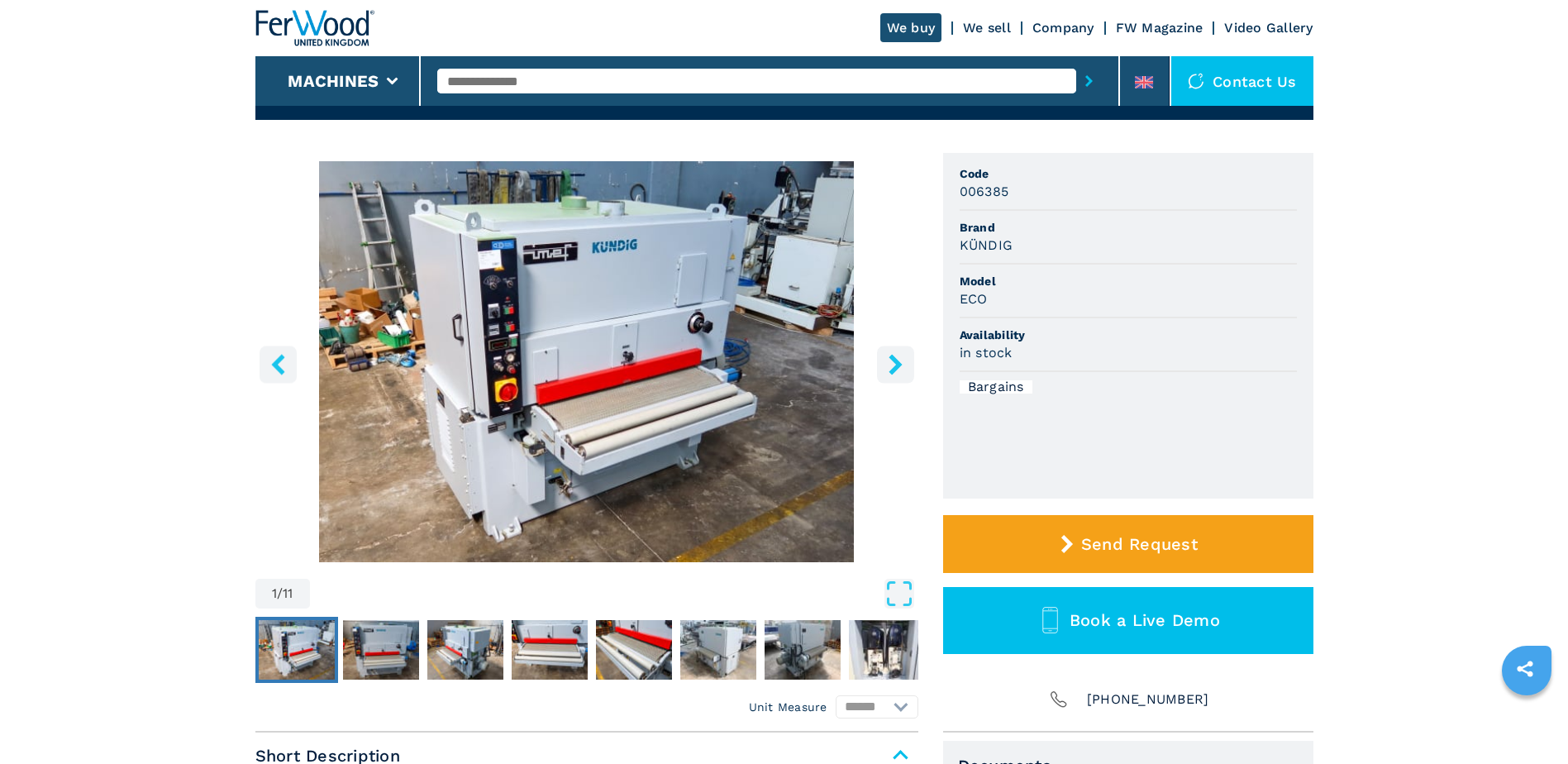
scroll to position [0, 0]
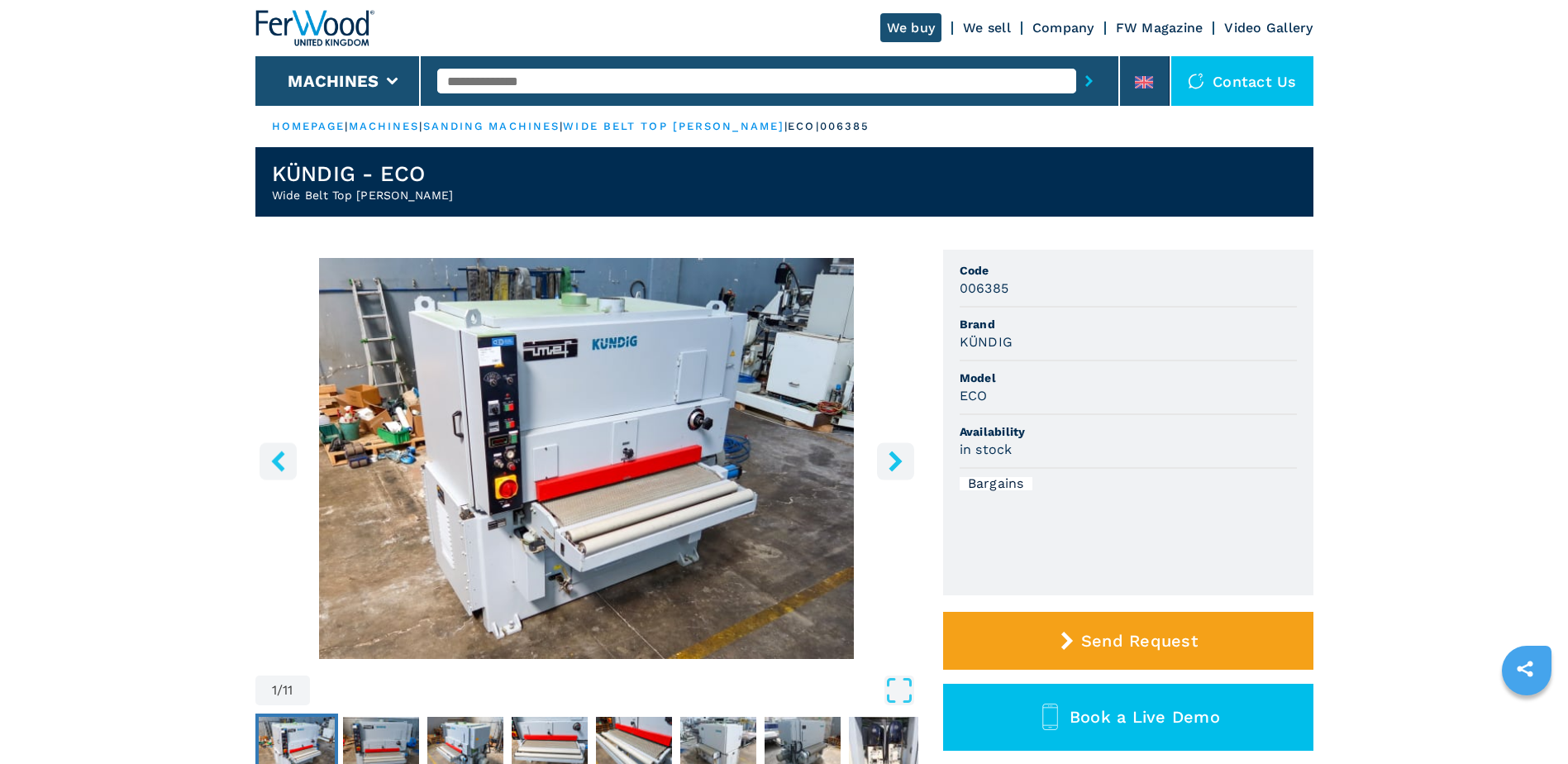
click at [890, 471] on icon "right-button" at bounding box center [896, 461] width 21 height 21
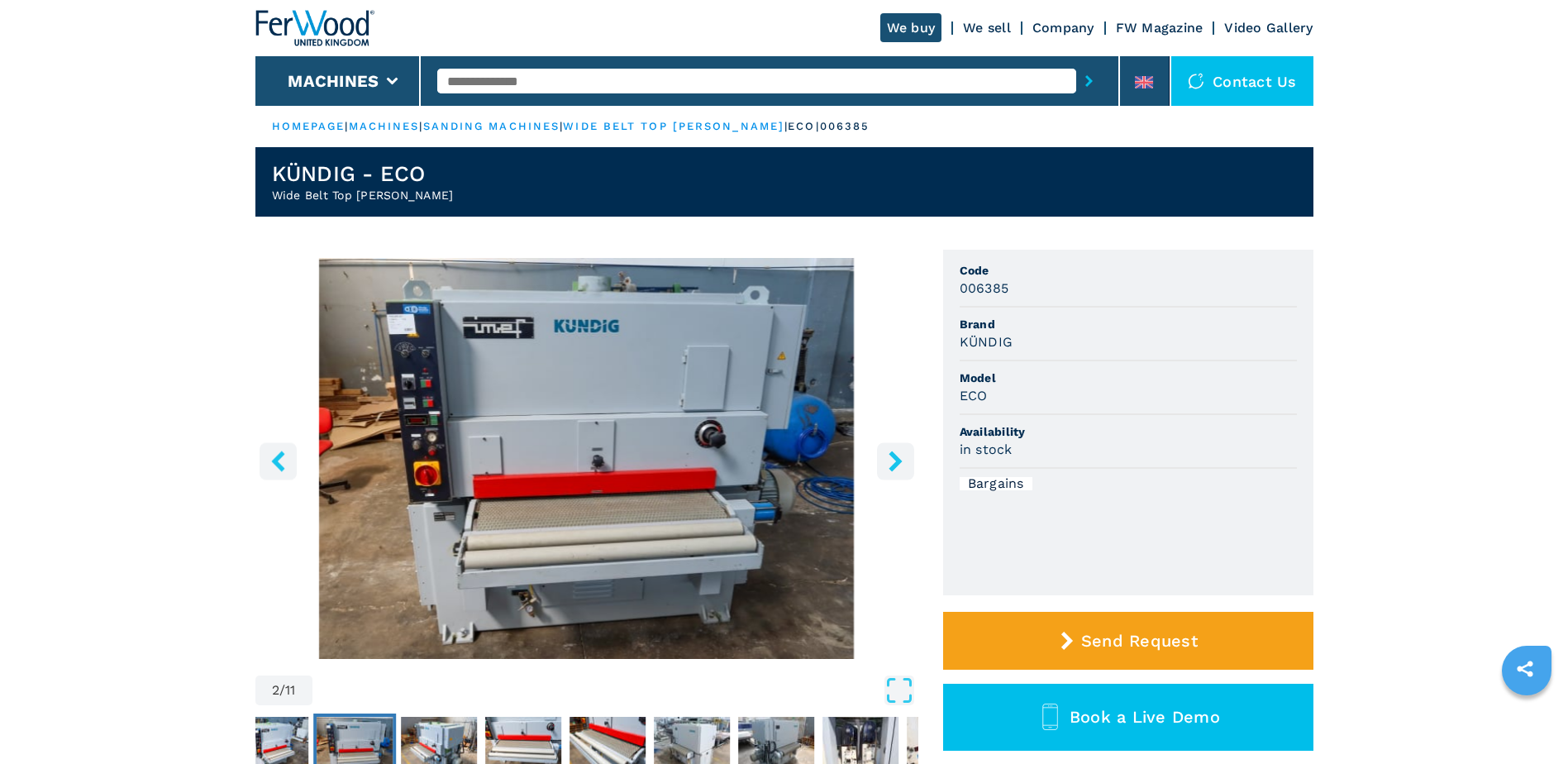
click at [890, 471] on icon "right-button" at bounding box center [896, 461] width 21 height 21
